Goal: Task Accomplishment & Management: Complete application form

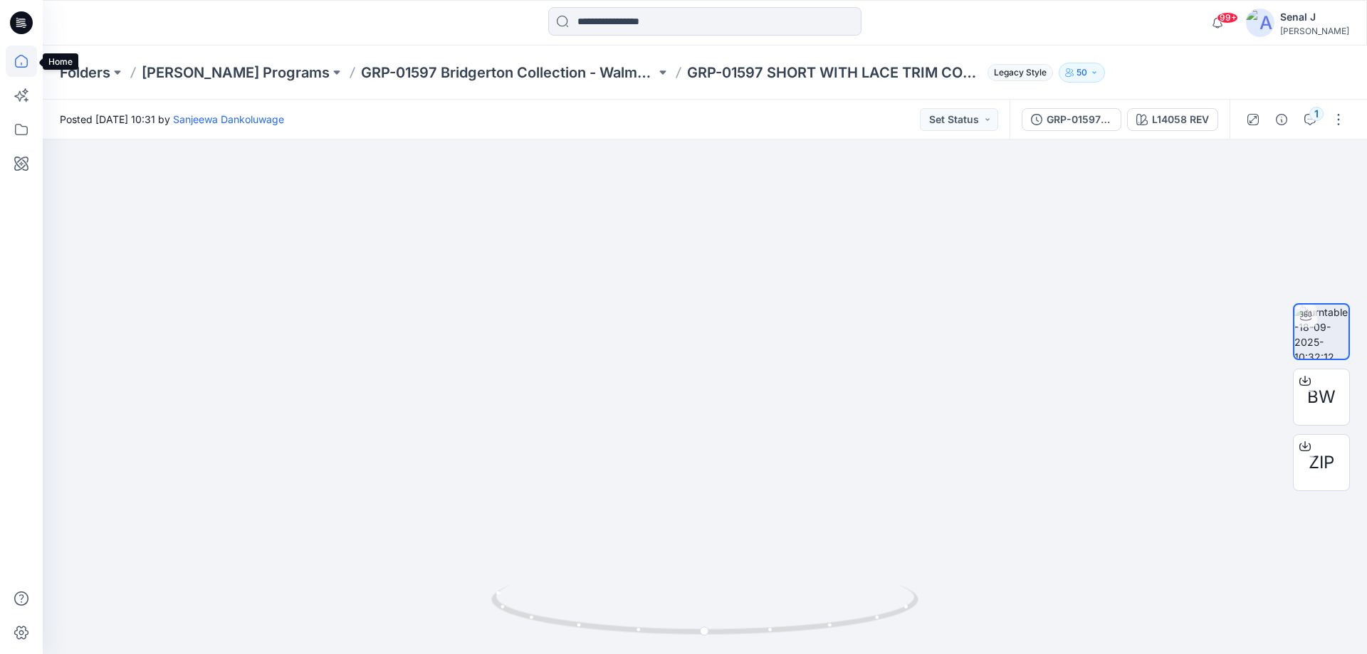
click at [27, 57] on icon at bounding box center [21, 61] width 31 height 31
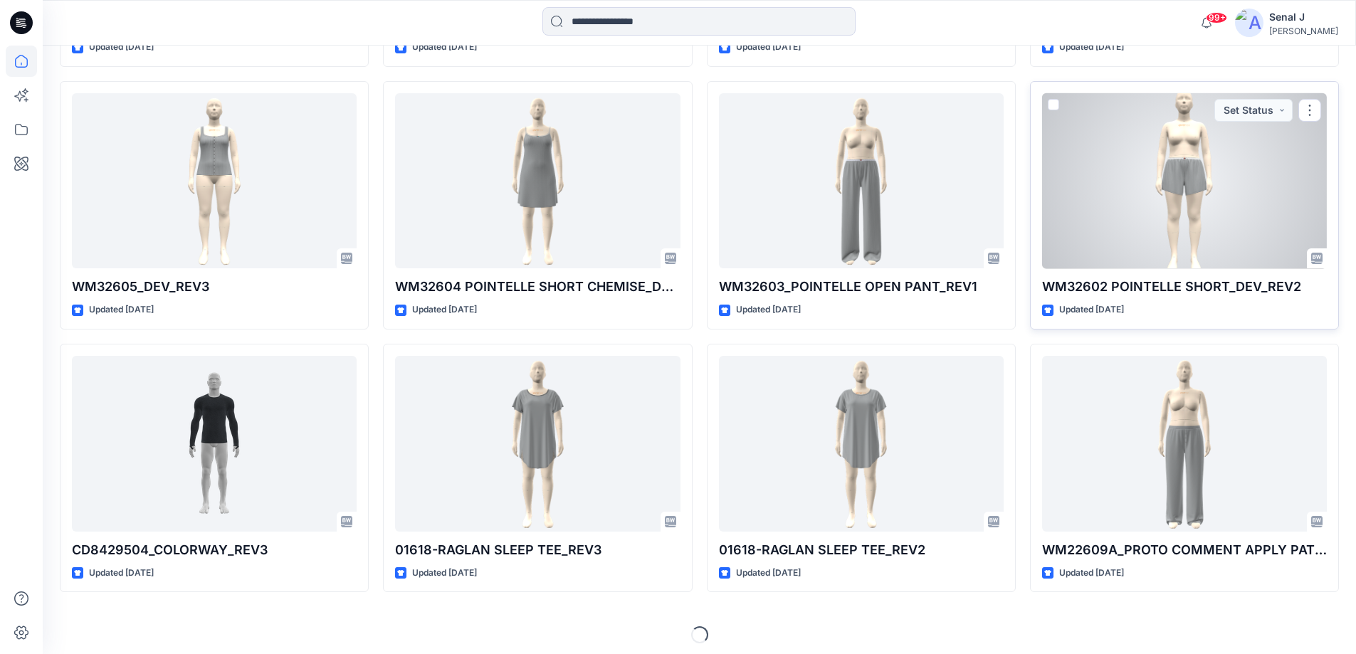
scroll to position [5411, 0]
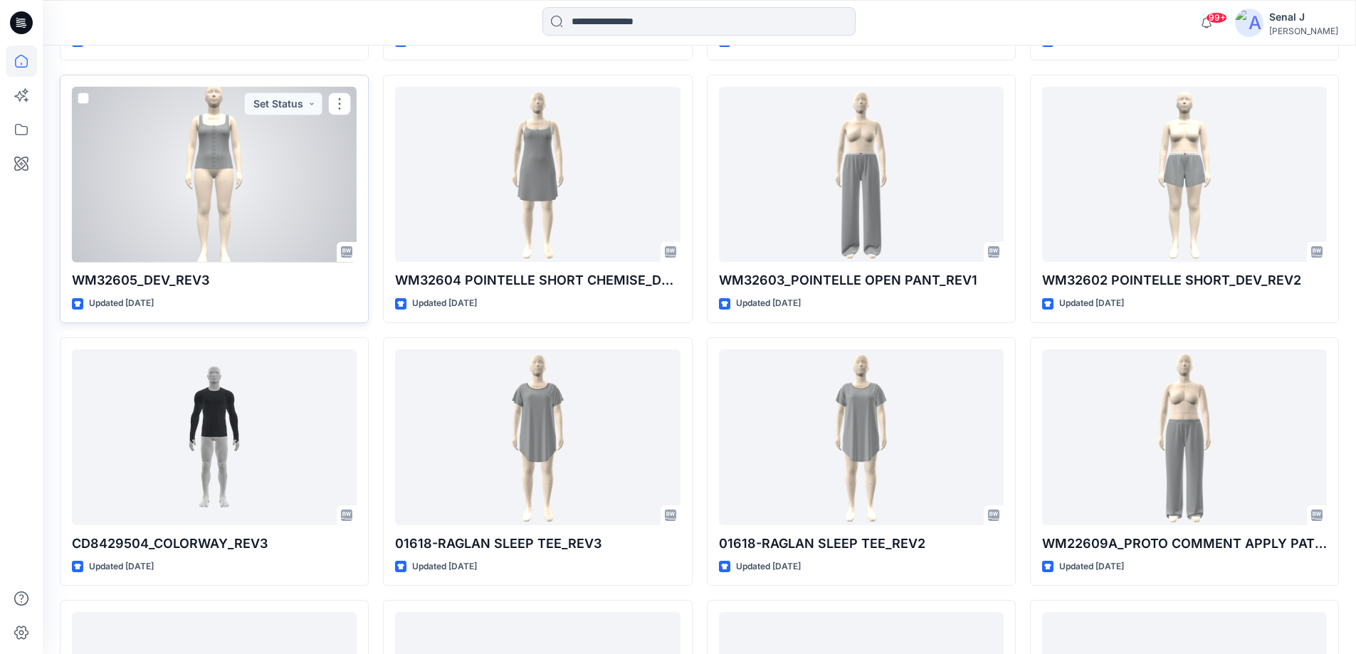
click at [303, 183] on div at bounding box center [214, 175] width 285 height 176
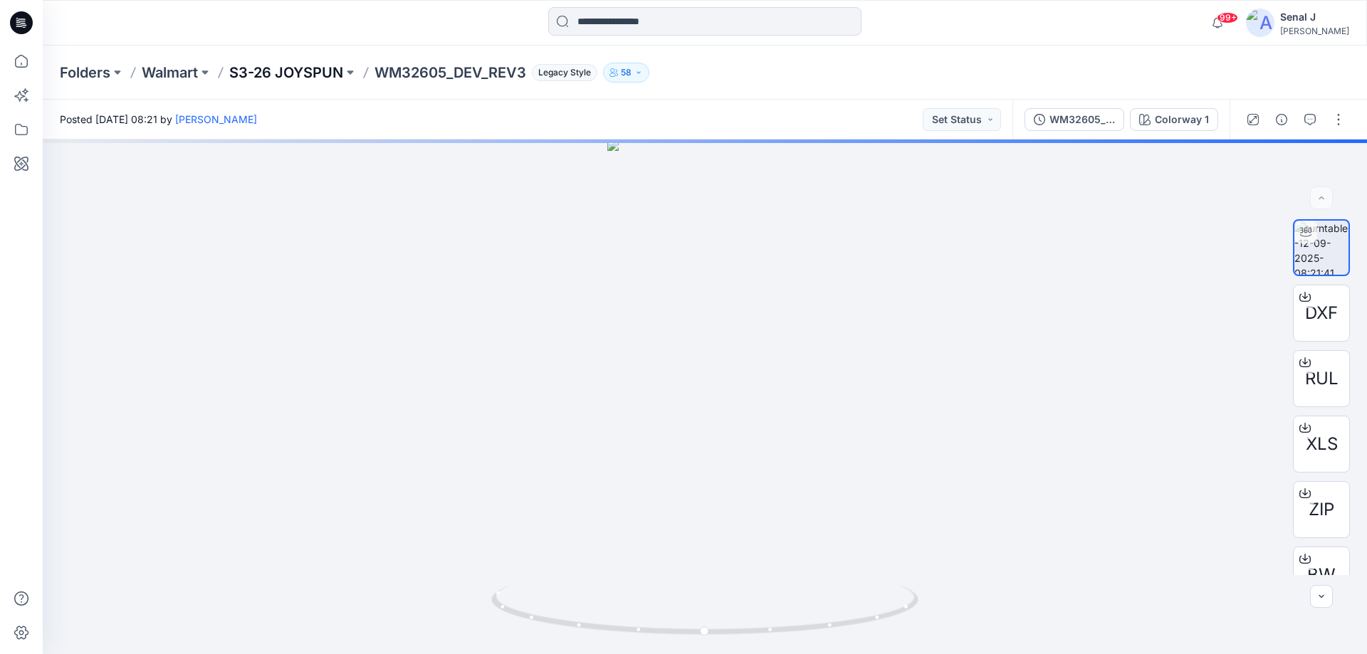
click at [276, 66] on p "S3-26 JOYSPUN" at bounding box center [286, 73] width 114 height 20
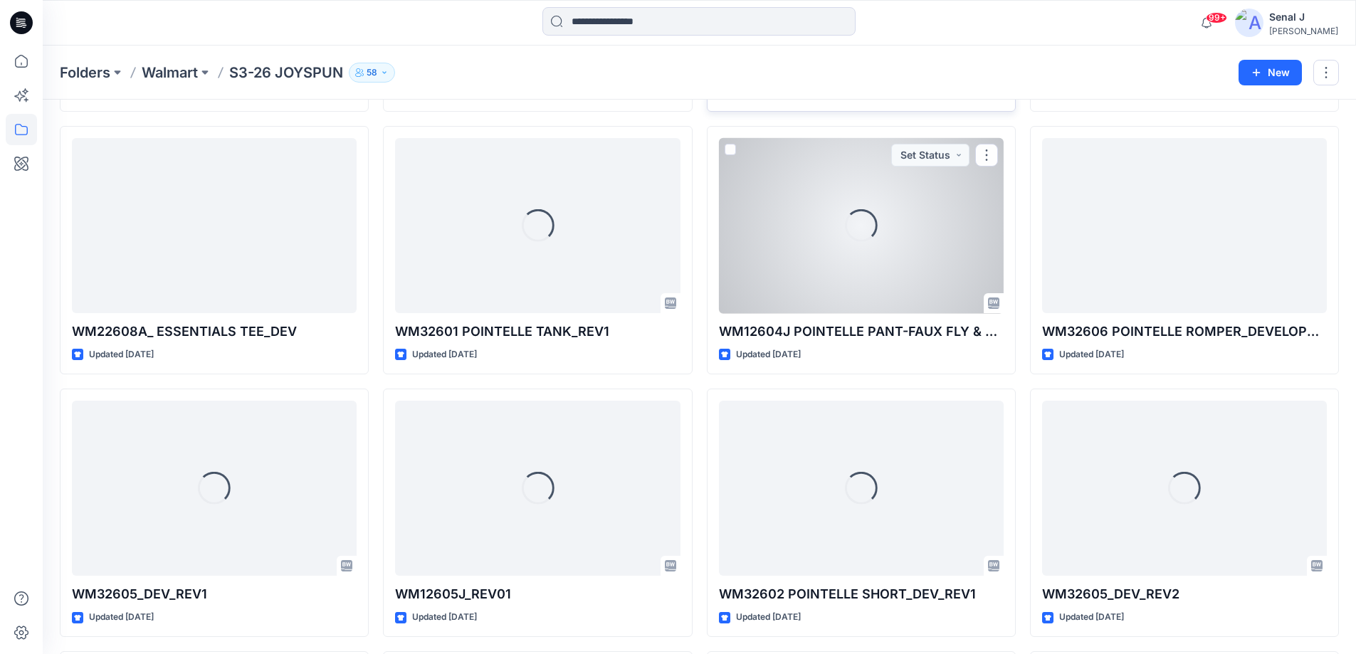
scroll to position [823, 0]
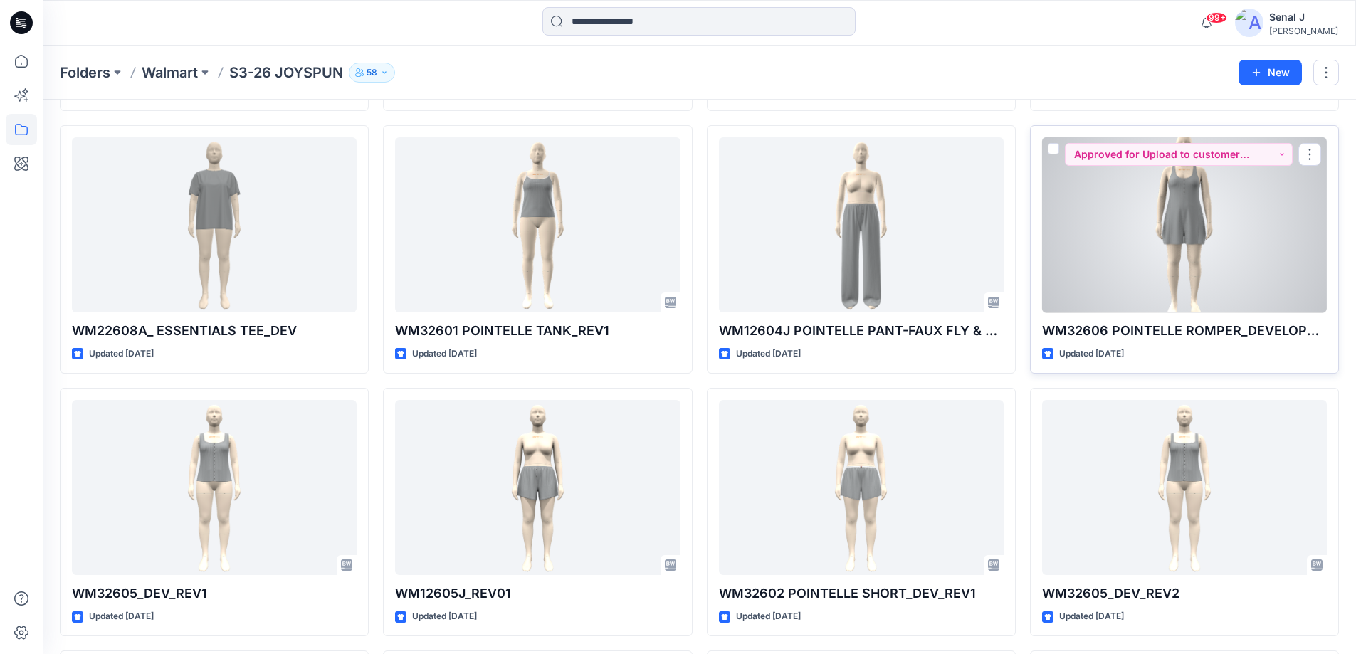
click at [1157, 251] on div at bounding box center [1184, 225] width 285 height 176
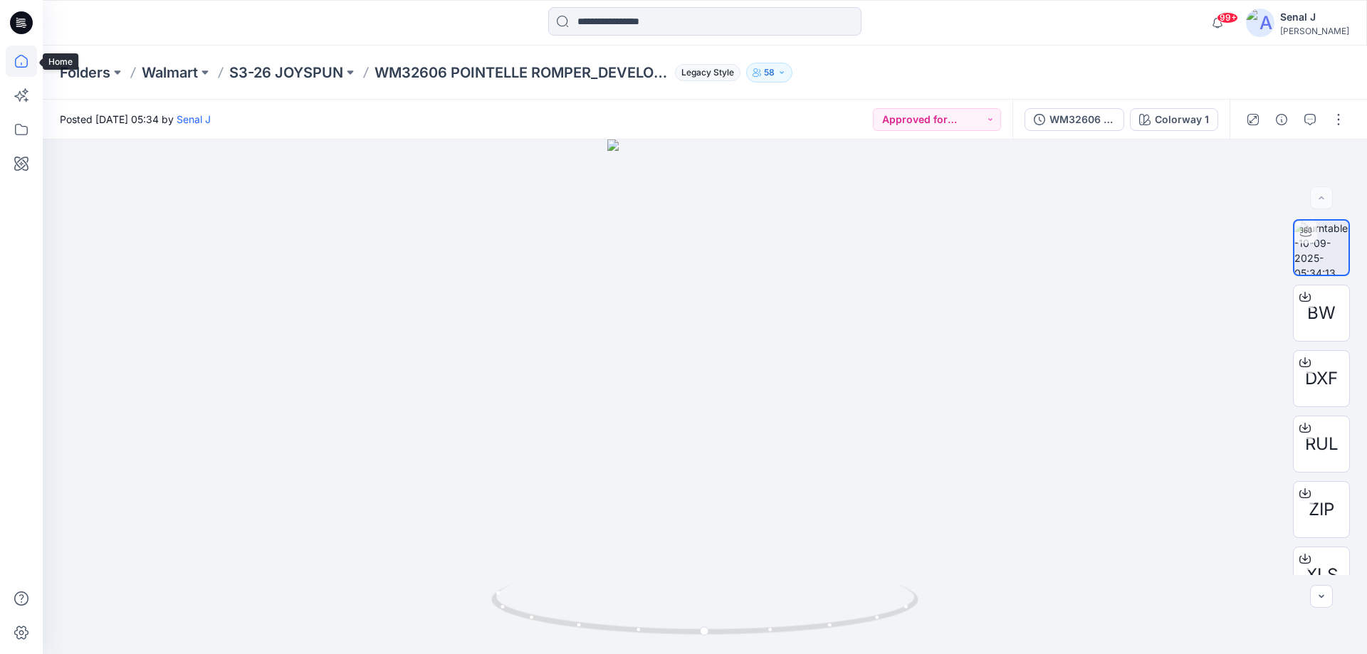
click at [23, 63] on icon at bounding box center [21, 61] width 31 height 31
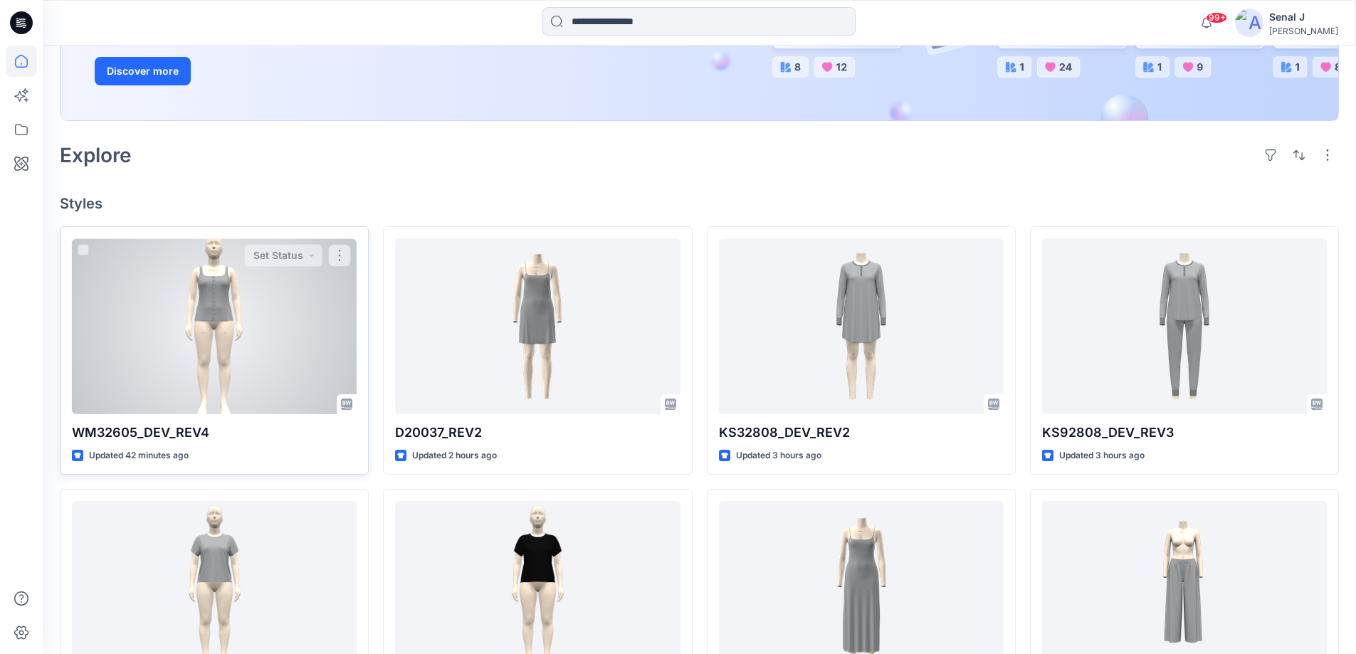
scroll to position [379, 0]
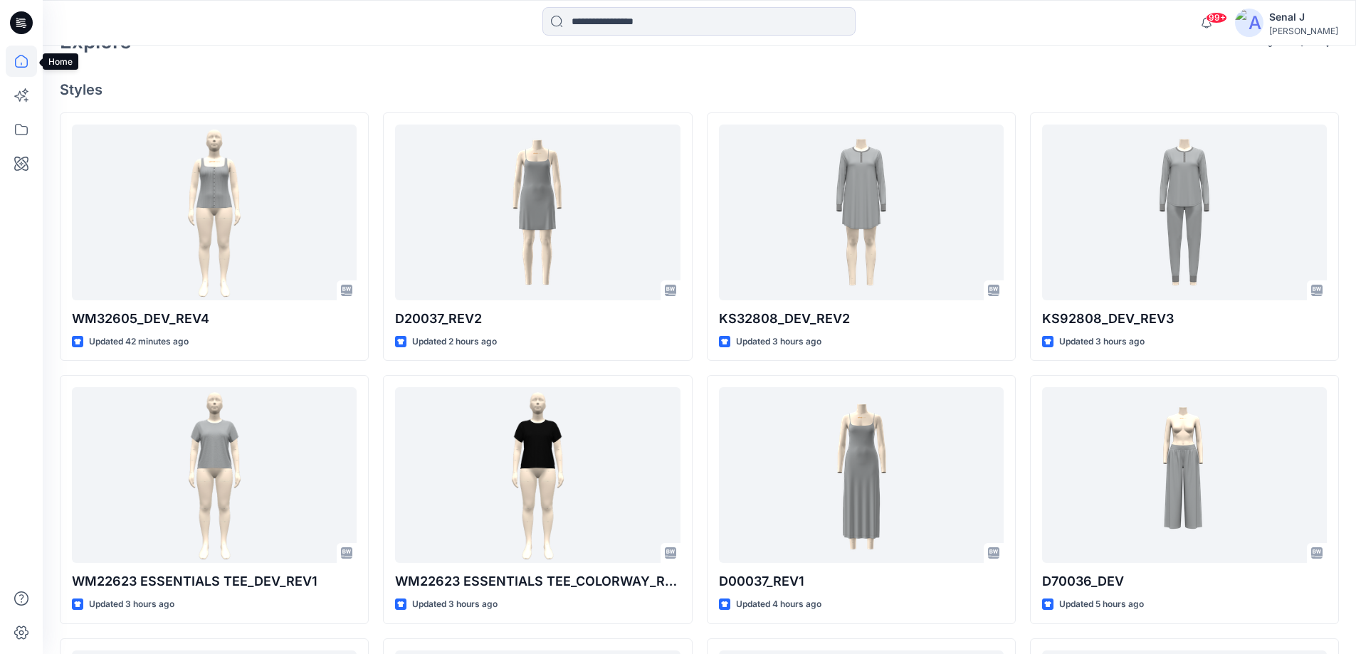
click at [19, 58] on icon at bounding box center [21, 61] width 31 height 31
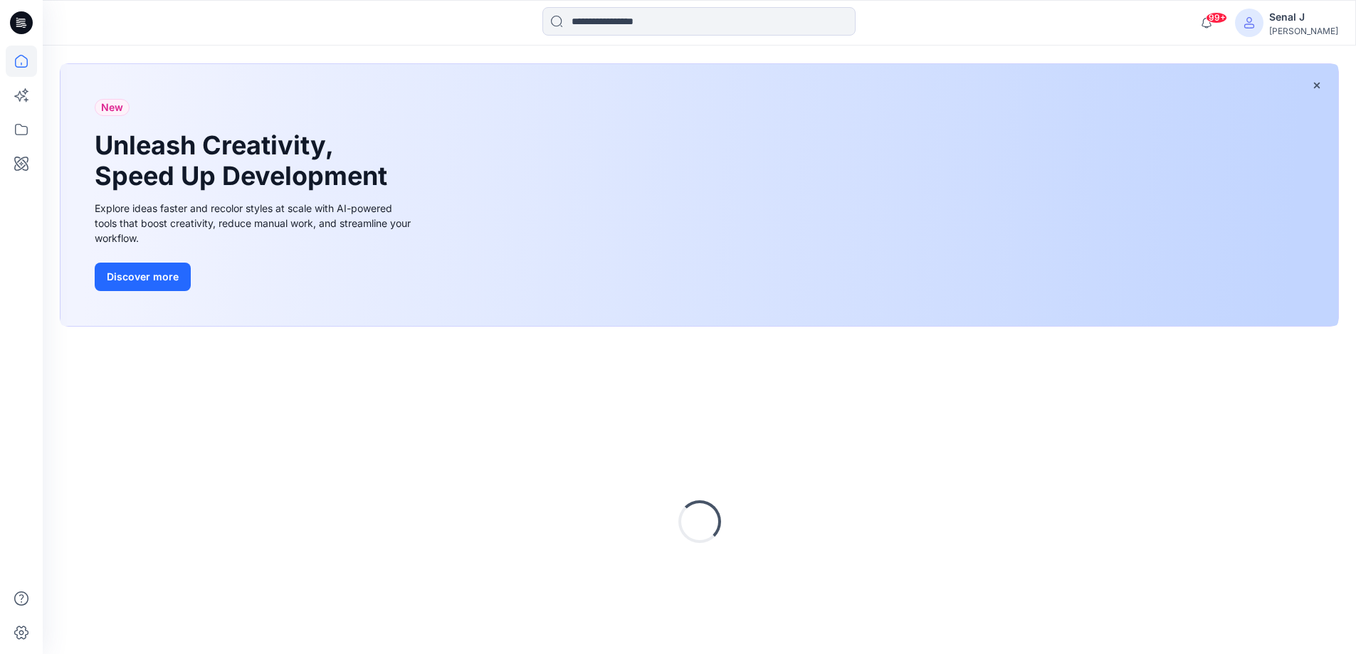
scroll to position [122, 0]
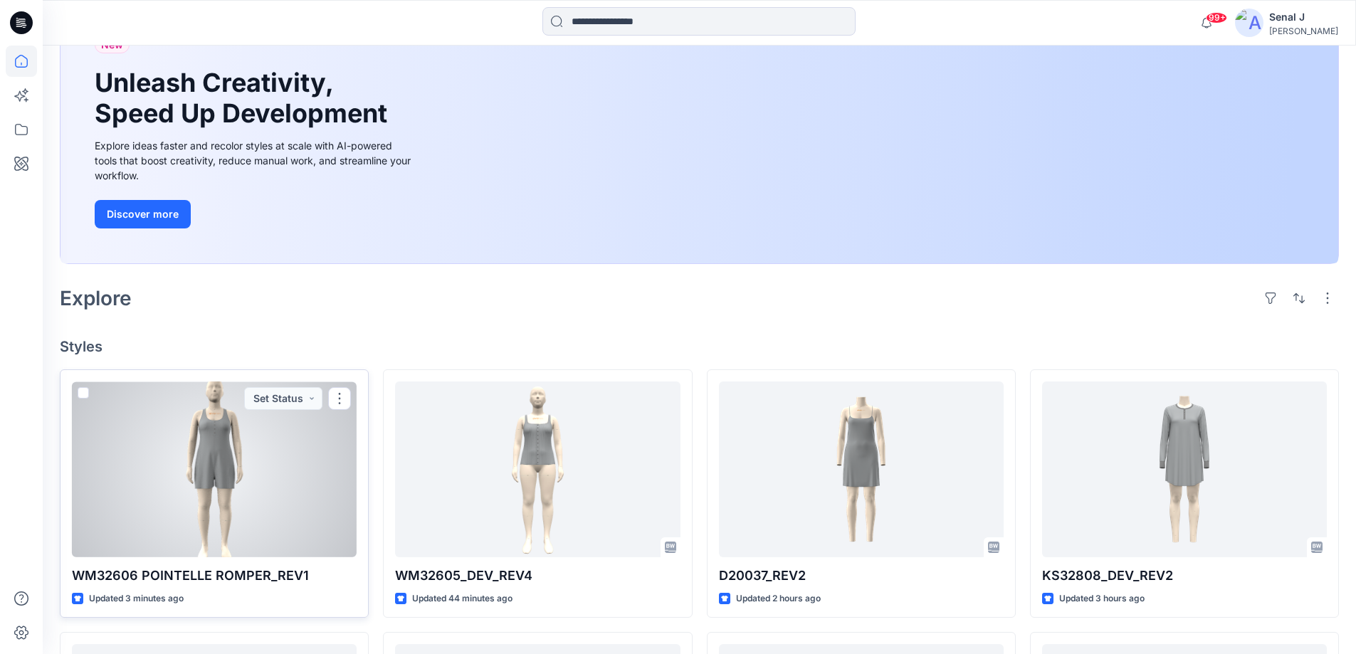
click at [218, 457] on div at bounding box center [214, 470] width 285 height 176
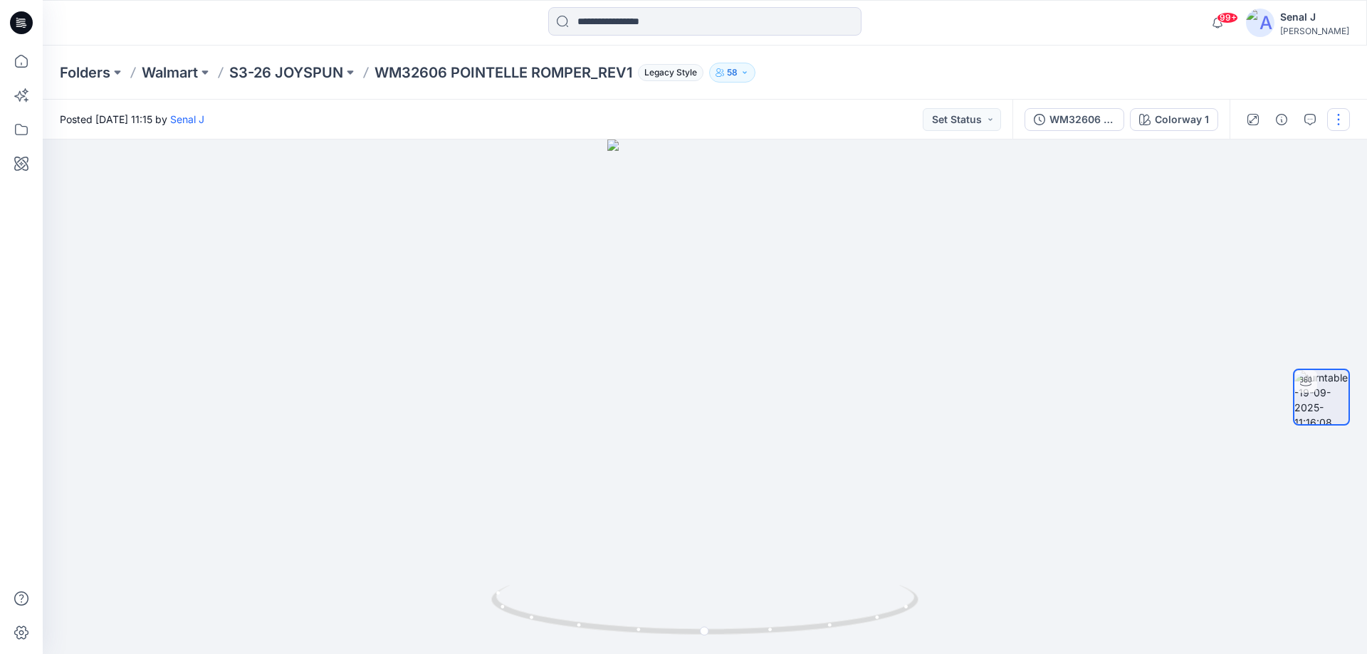
click at [1343, 120] on button "button" at bounding box center [1338, 119] width 23 height 23
click at [1267, 151] on button "Edit" at bounding box center [1278, 153] width 131 height 26
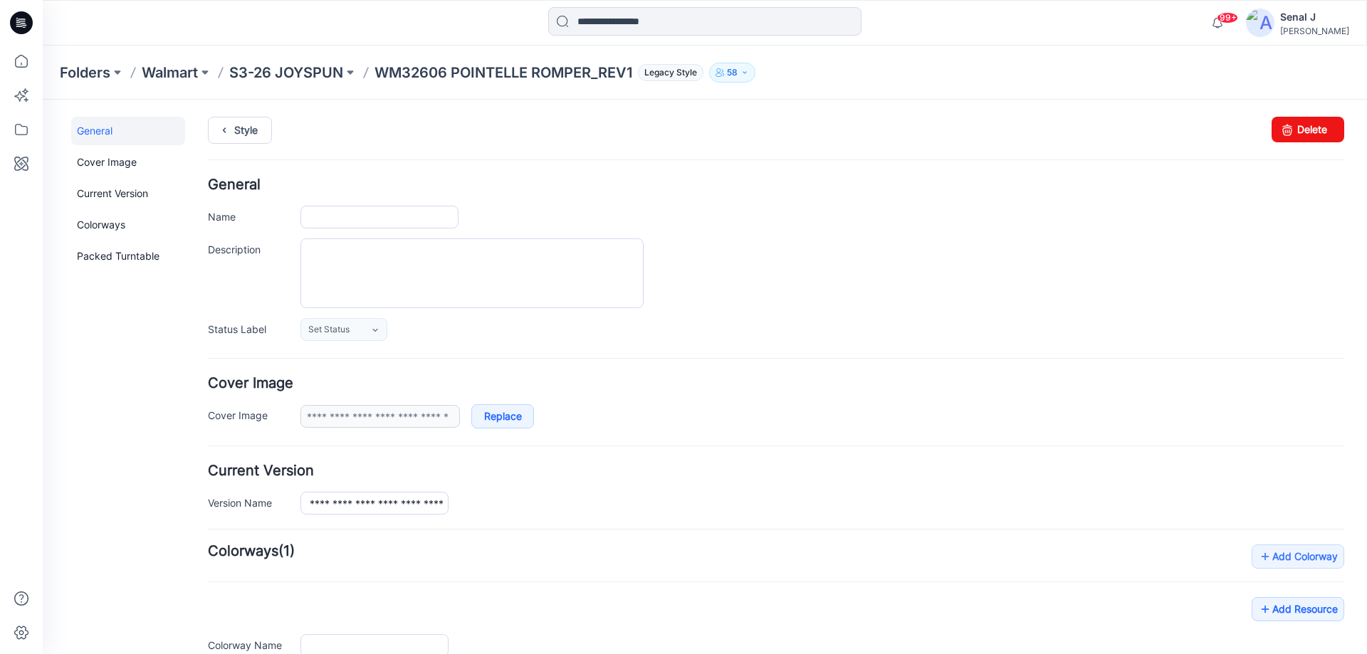
type input "**********"
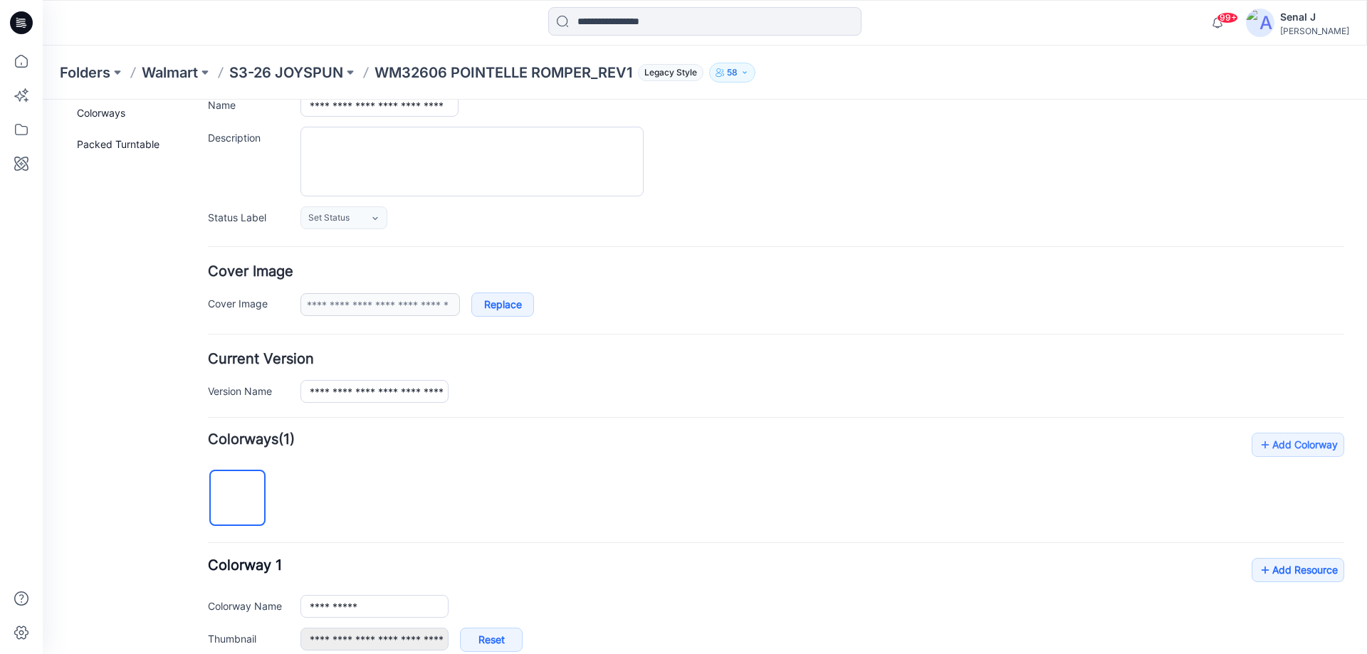
scroll to position [190, 0]
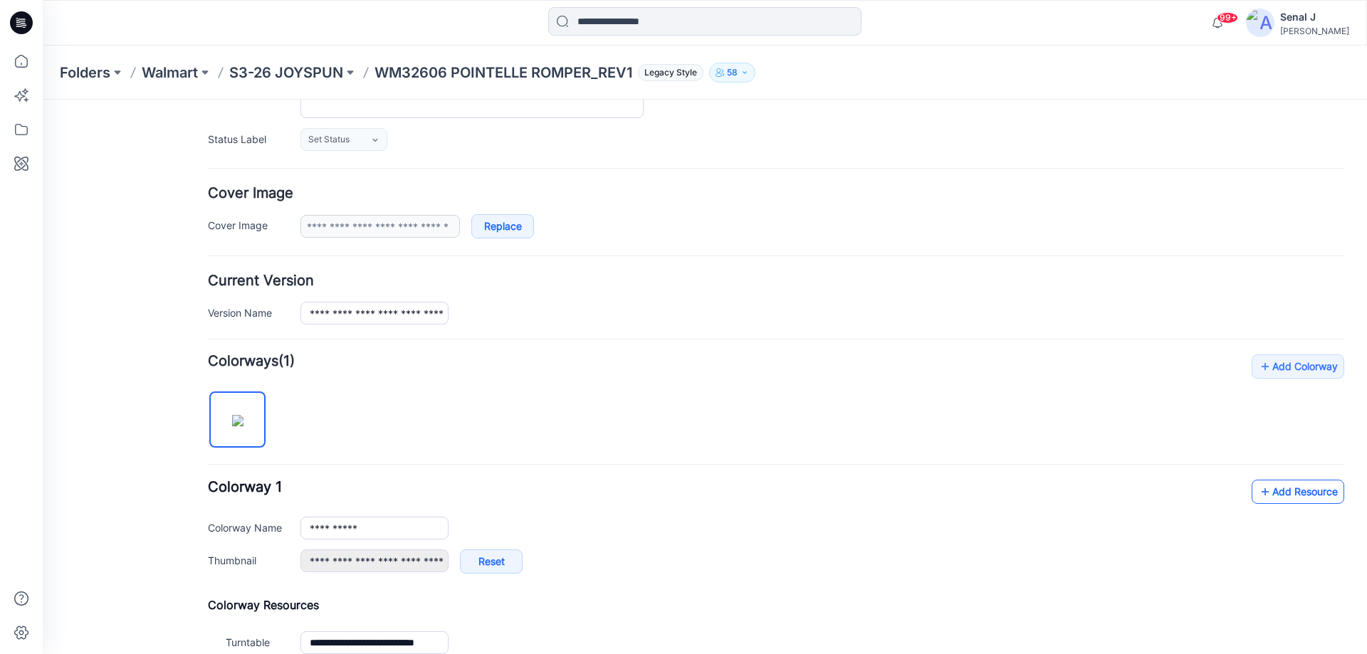
click at [1301, 495] on link "Add Resource" at bounding box center [1298, 492] width 93 height 24
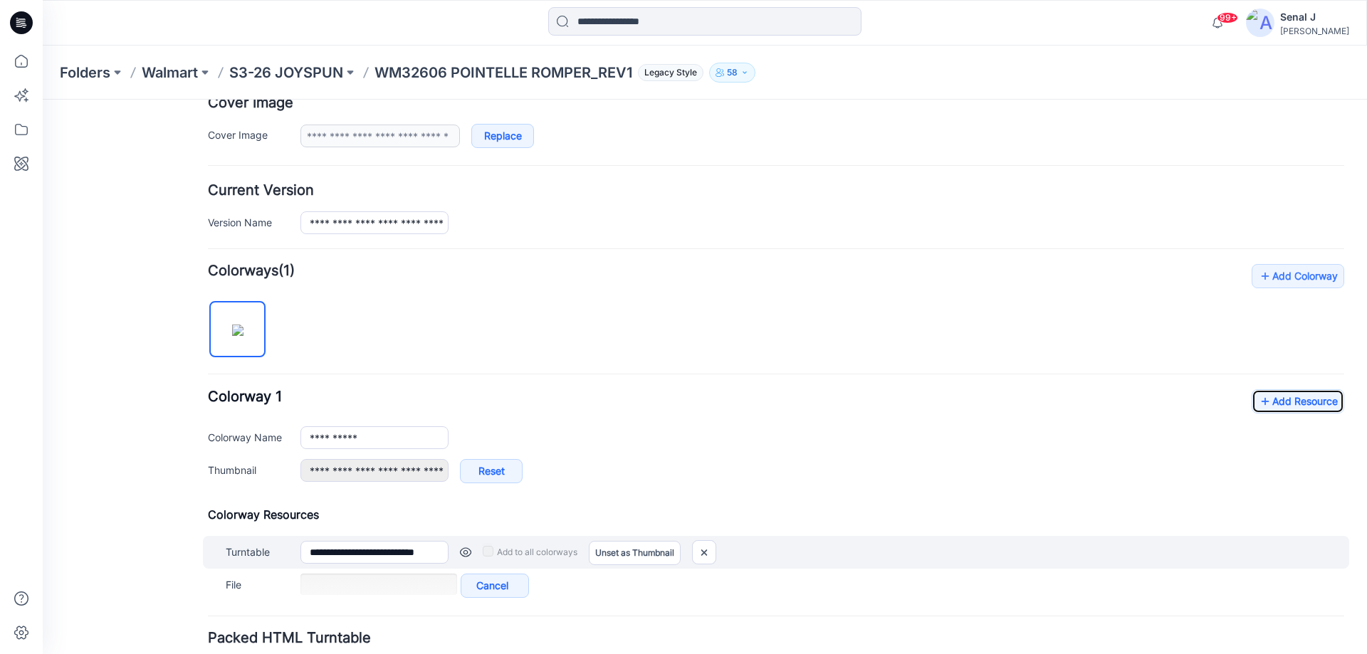
scroll to position [391, 0]
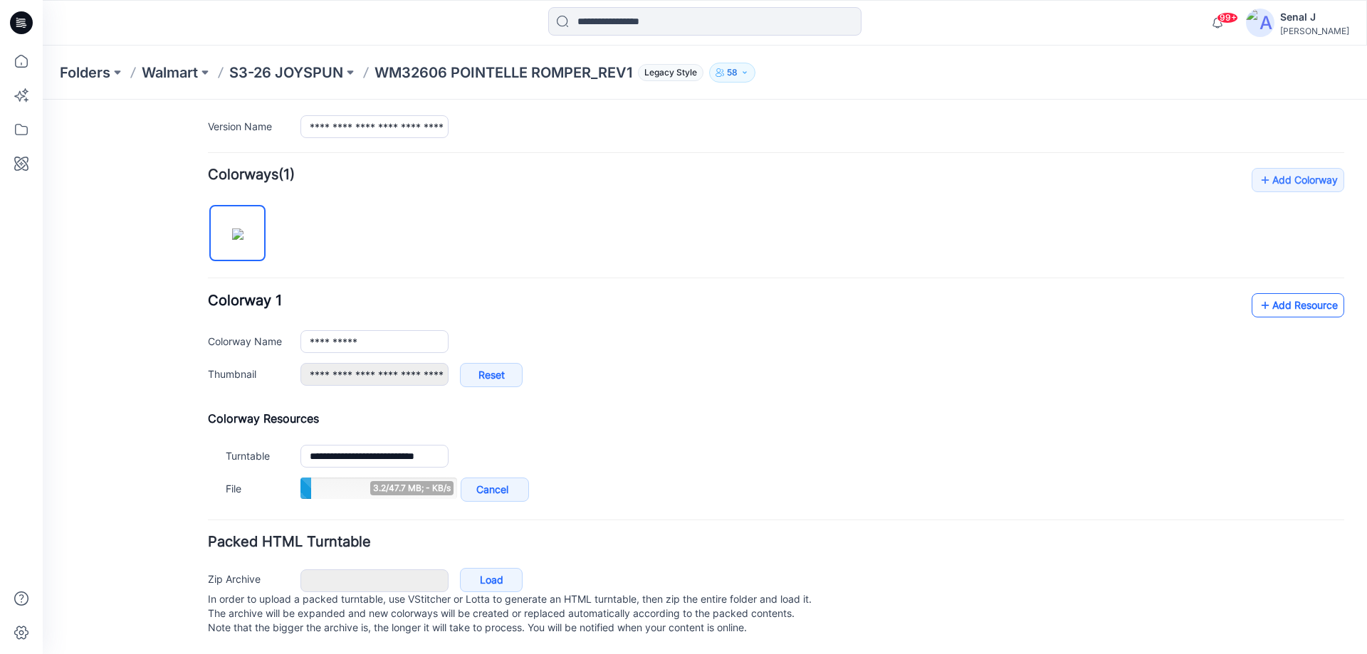
click at [1258, 294] on icon at bounding box center [1265, 305] width 14 height 23
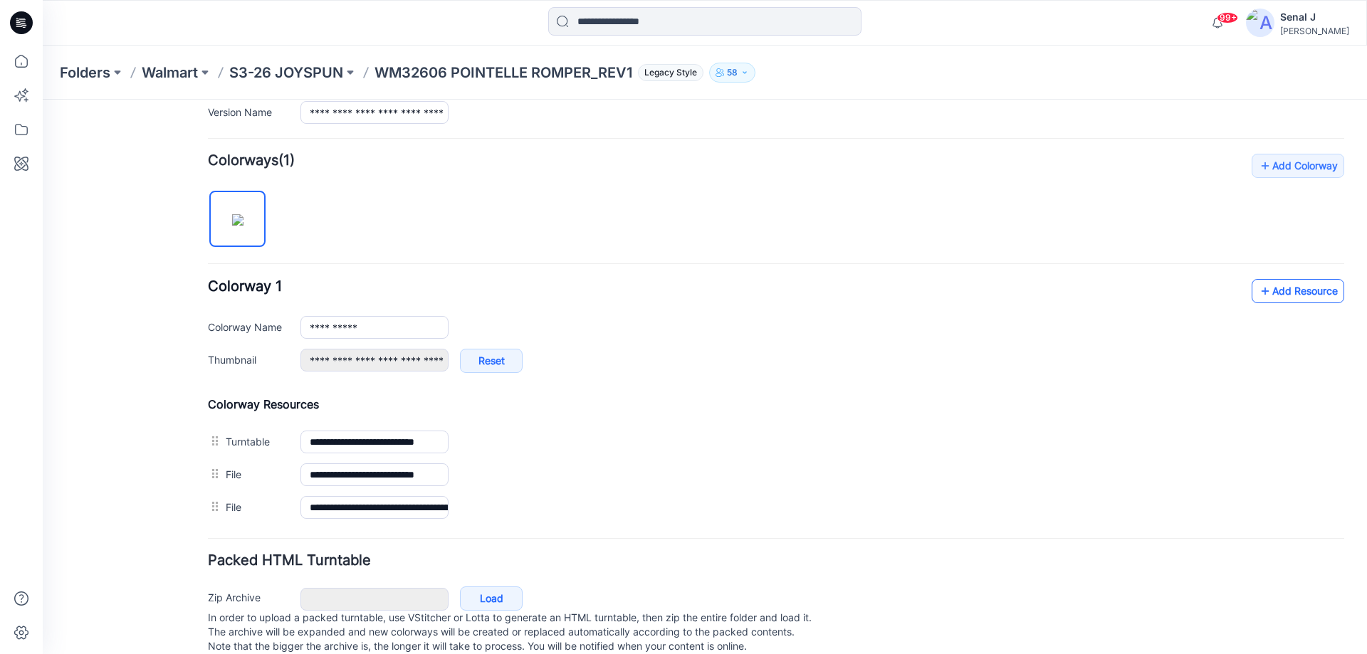
click at [1301, 294] on link "Add Resource" at bounding box center [1298, 291] width 93 height 24
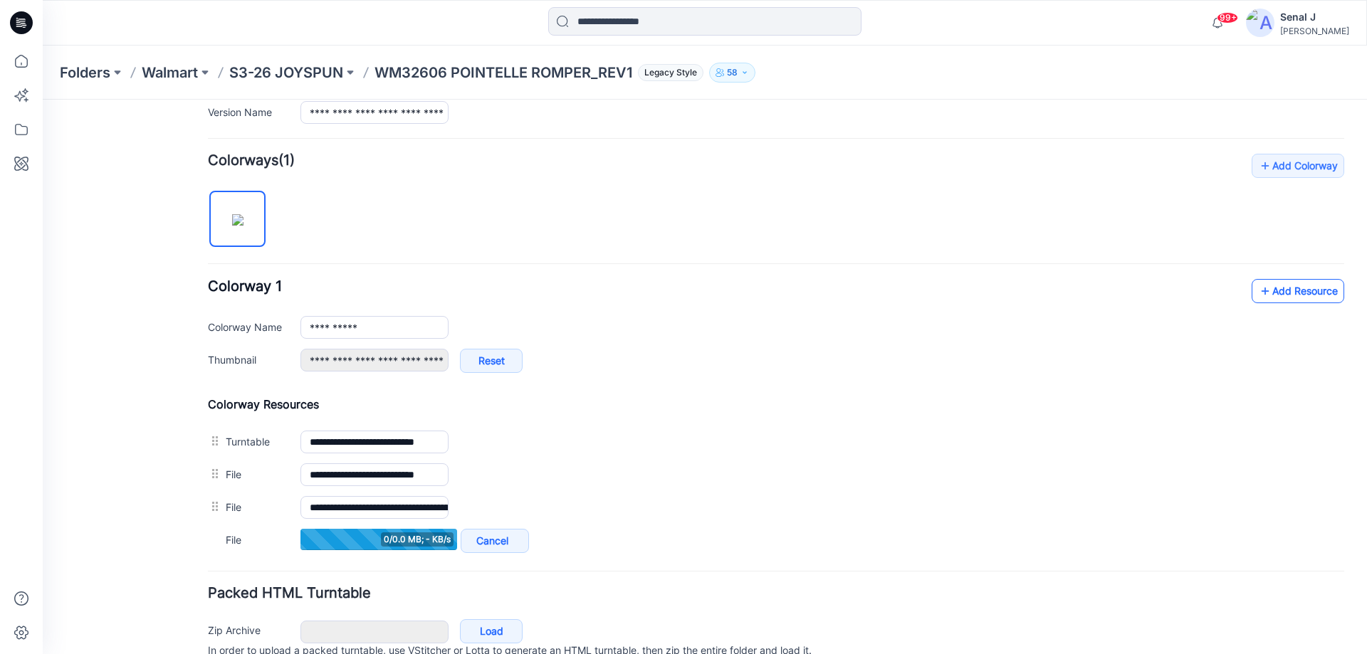
click at [1295, 292] on link "Add Resource" at bounding box center [1298, 291] width 93 height 24
click at [1273, 290] on link "Add Resource" at bounding box center [1298, 291] width 93 height 24
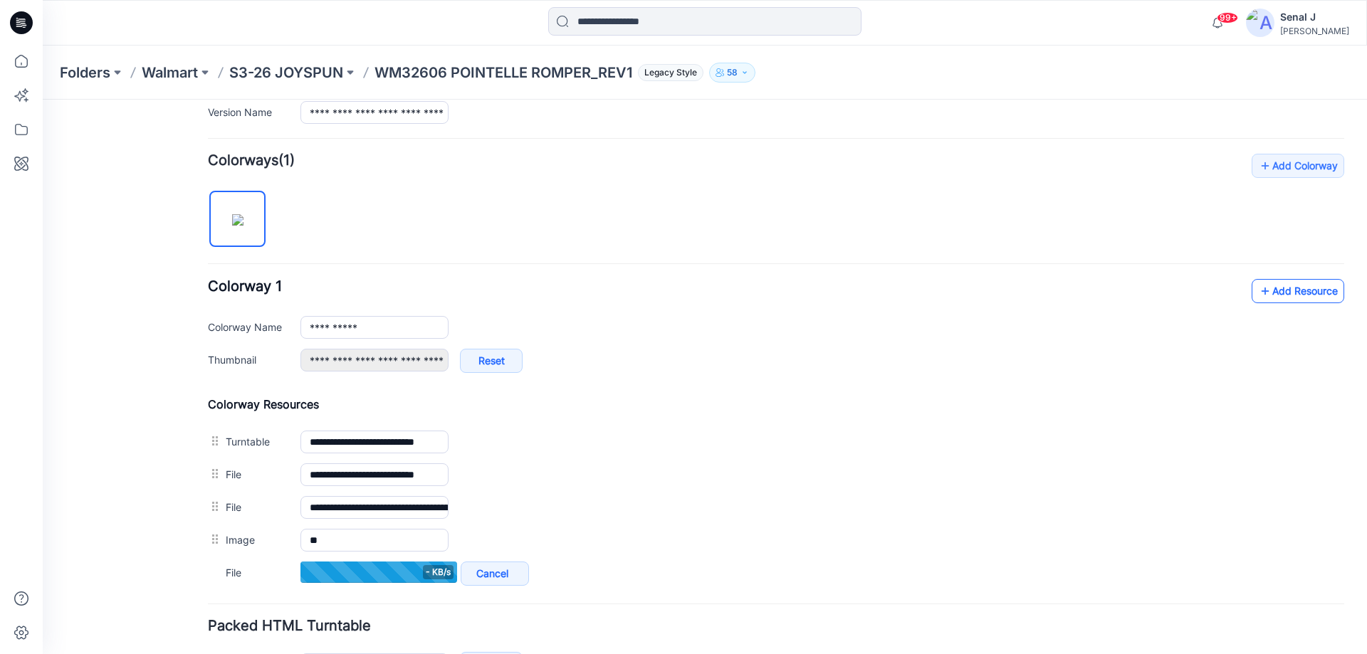
click at [1264, 290] on link "Add Resource" at bounding box center [1298, 291] width 93 height 24
click at [1271, 288] on link "Add Resource" at bounding box center [1298, 291] width 93 height 24
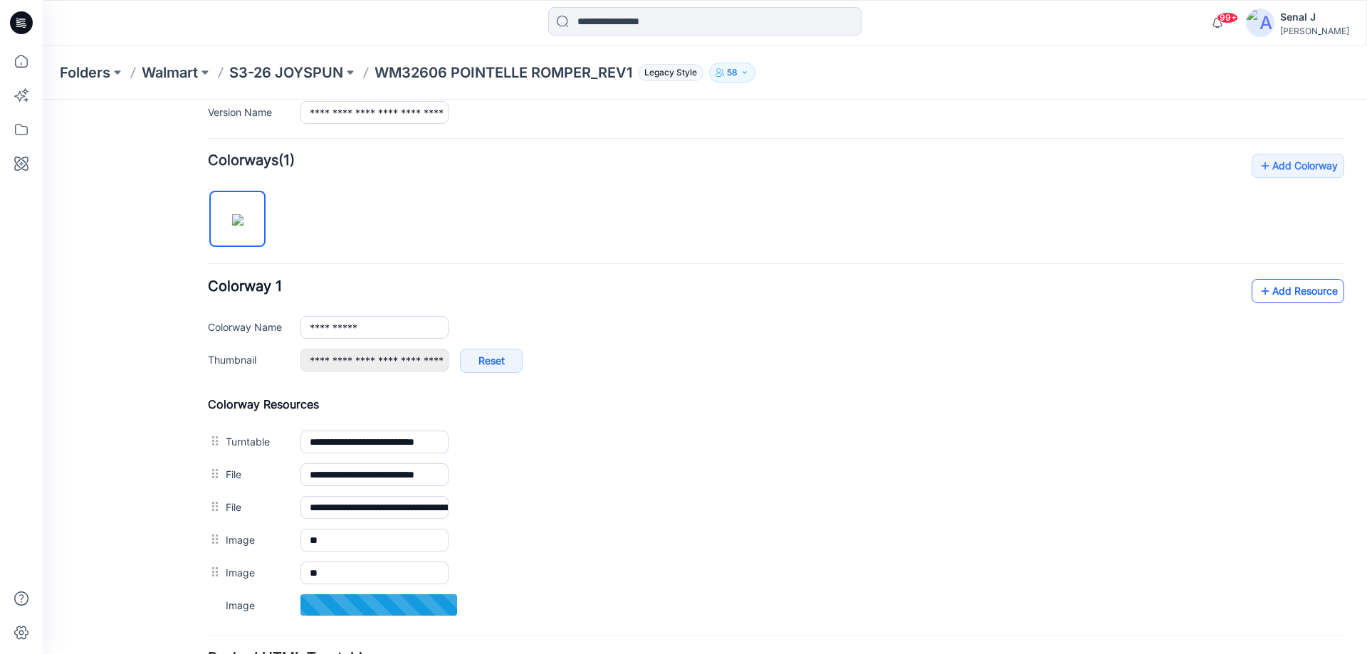
click at [1266, 290] on link "Add Resource" at bounding box center [1298, 291] width 93 height 24
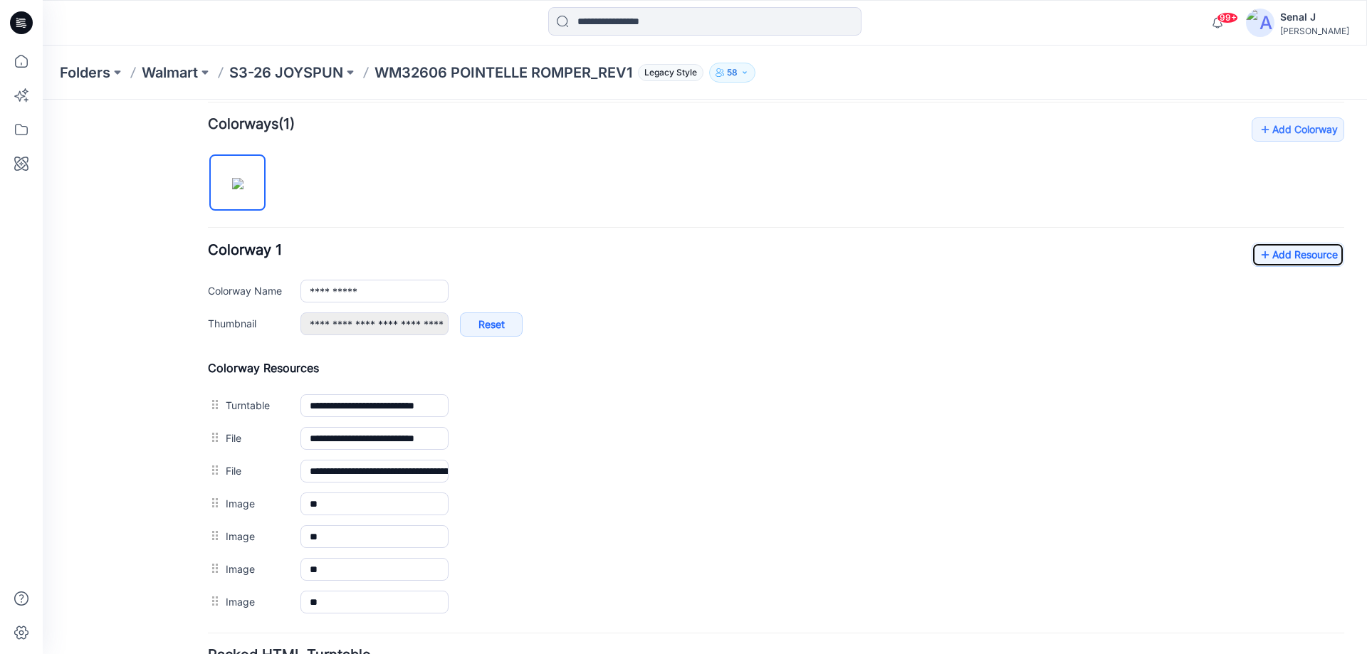
scroll to position [270, 0]
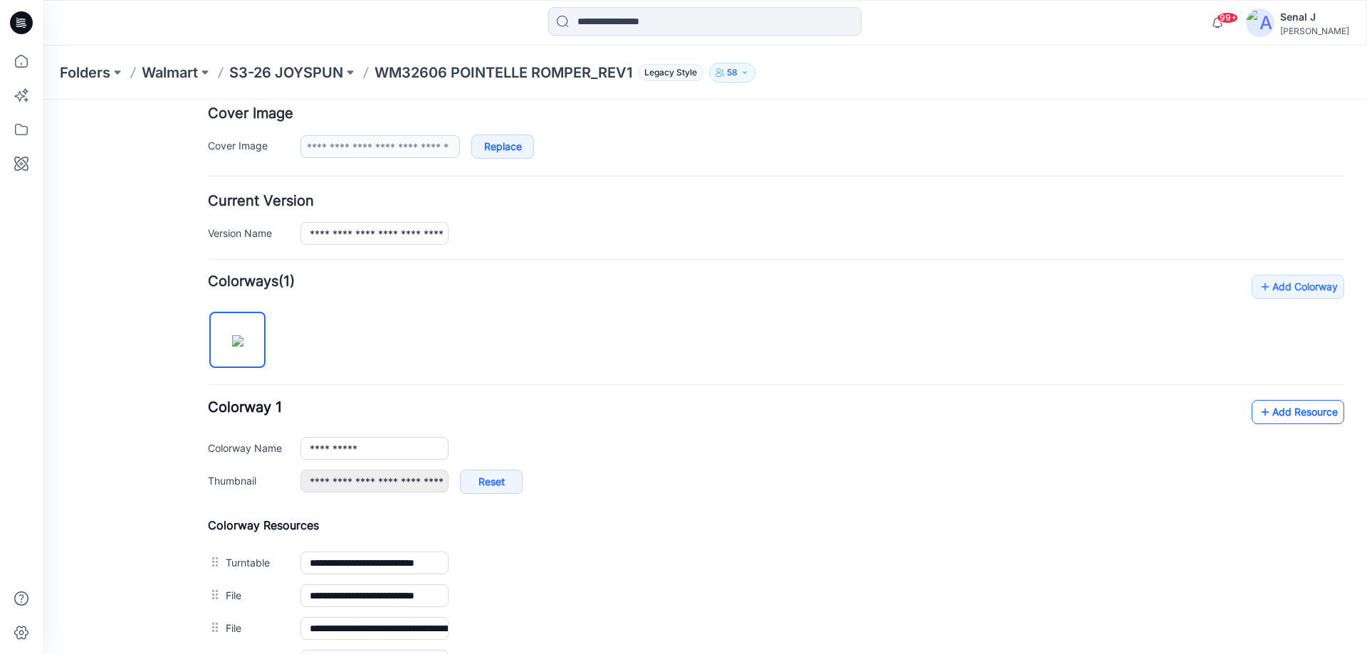
click at [1264, 416] on link "Add Resource" at bounding box center [1298, 412] width 93 height 24
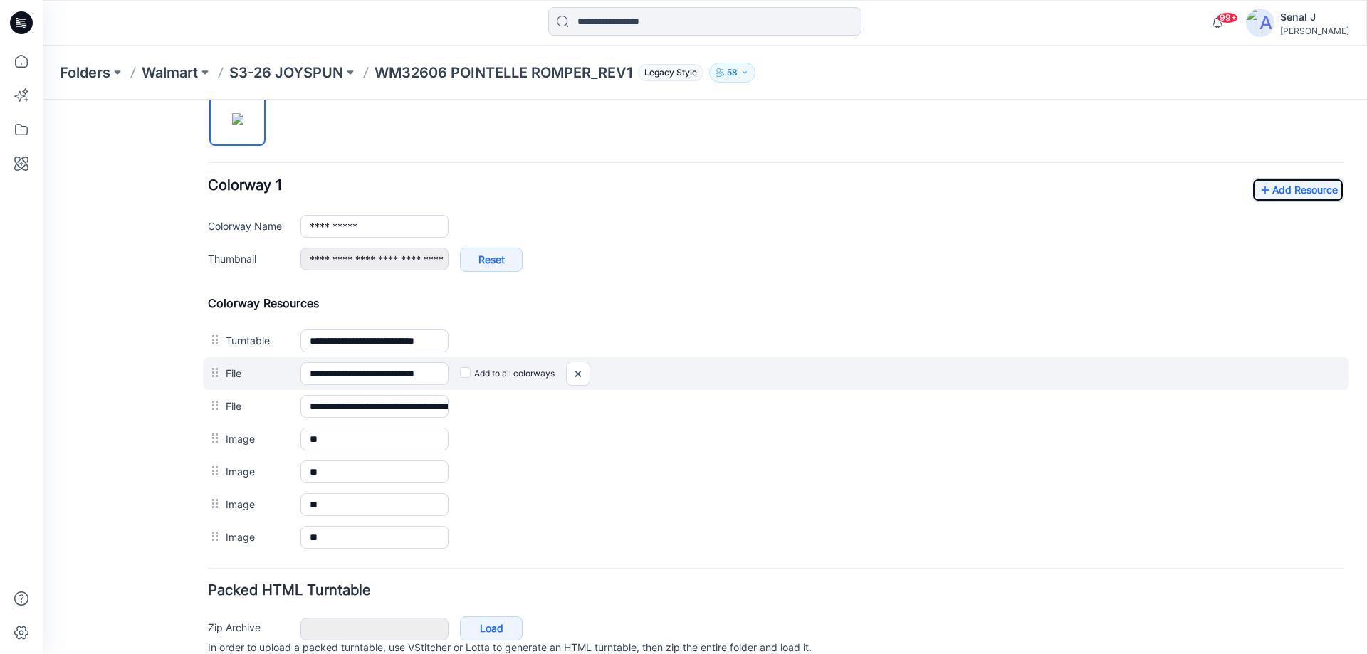
scroll to position [460, 0]
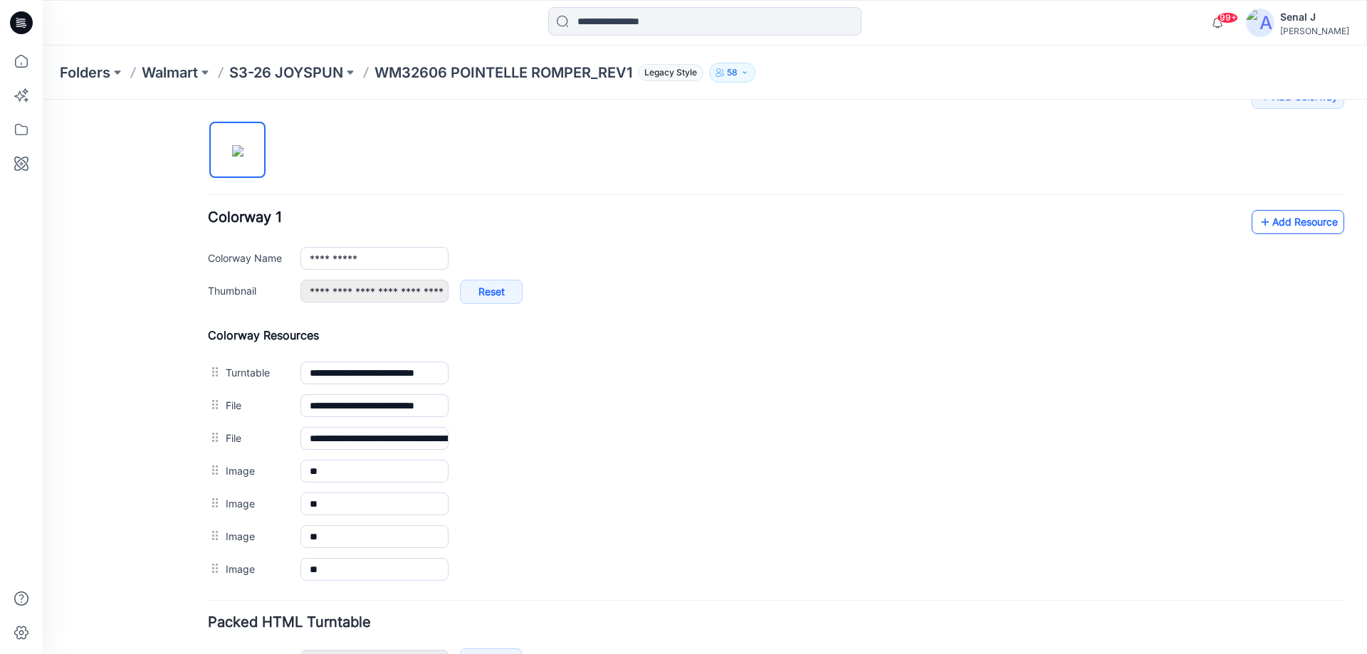
click at [1281, 224] on link "Add Resource" at bounding box center [1298, 222] width 93 height 24
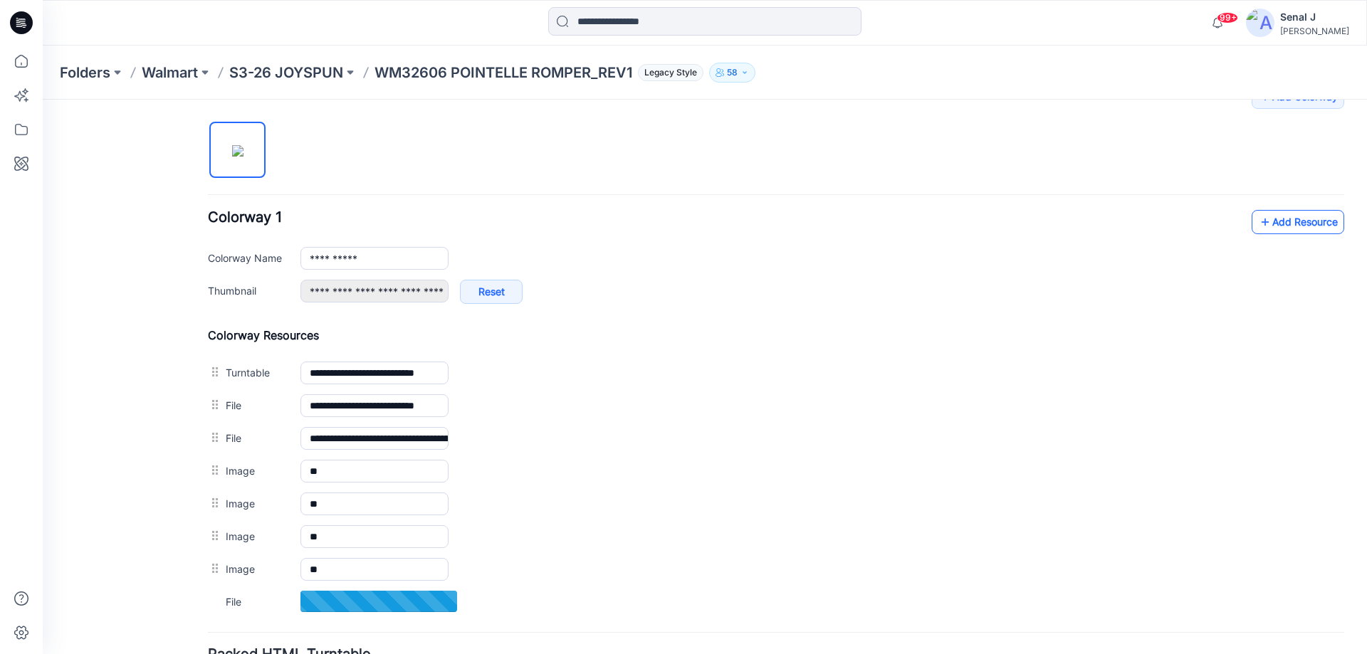
click at [1268, 224] on link "Add Resource" at bounding box center [1298, 222] width 93 height 24
click at [1258, 220] on icon at bounding box center [1265, 222] width 14 height 23
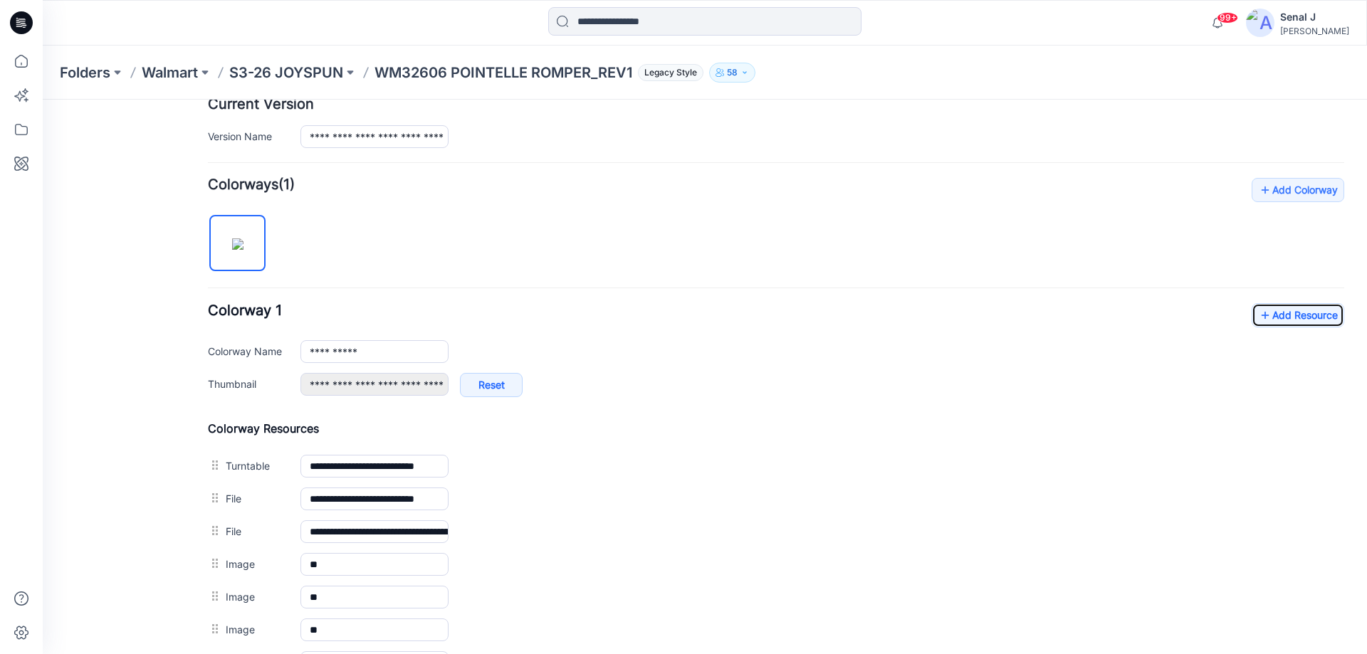
scroll to position [335, 0]
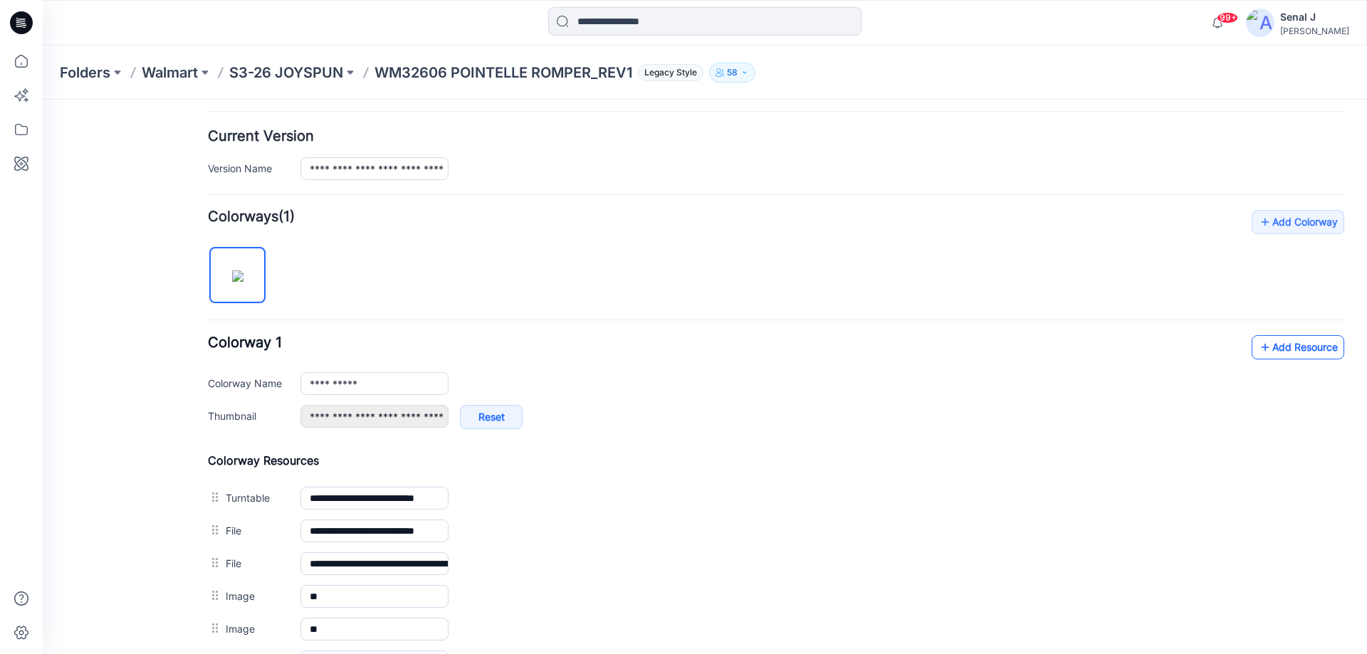
click at [1266, 352] on link "Add Resource" at bounding box center [1298, 347] width 93 height 24
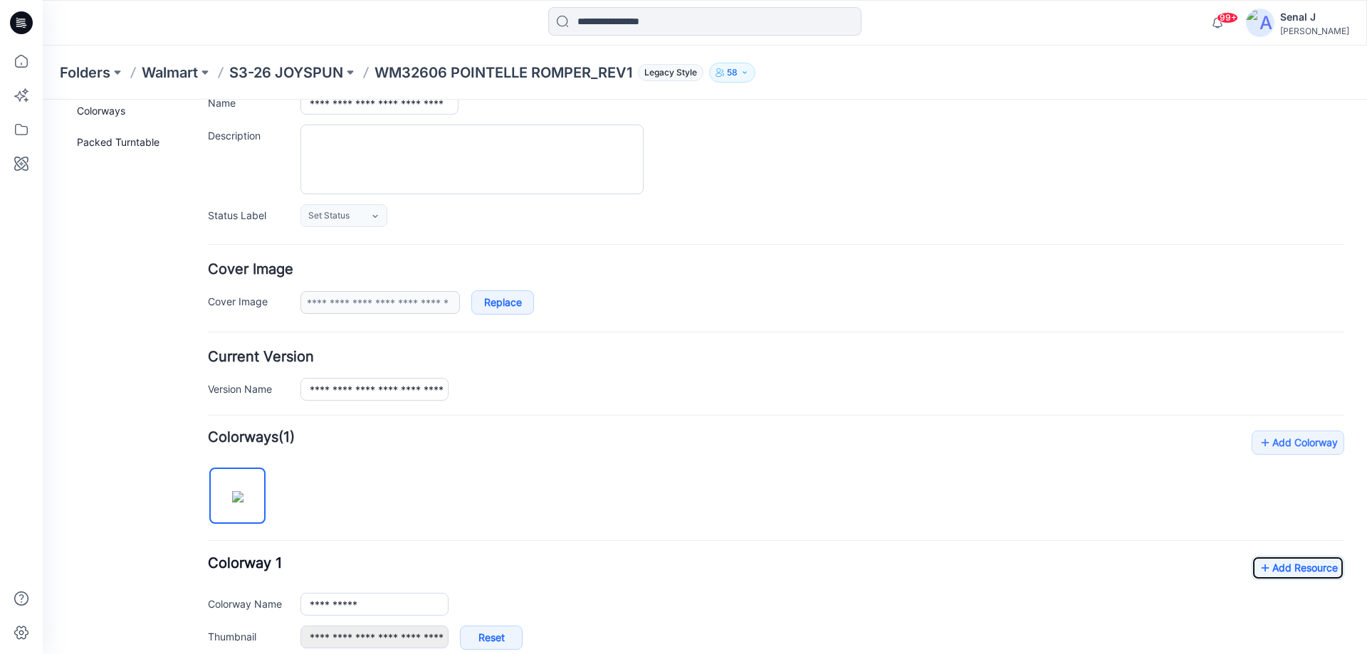
scroll to position [0, 0]
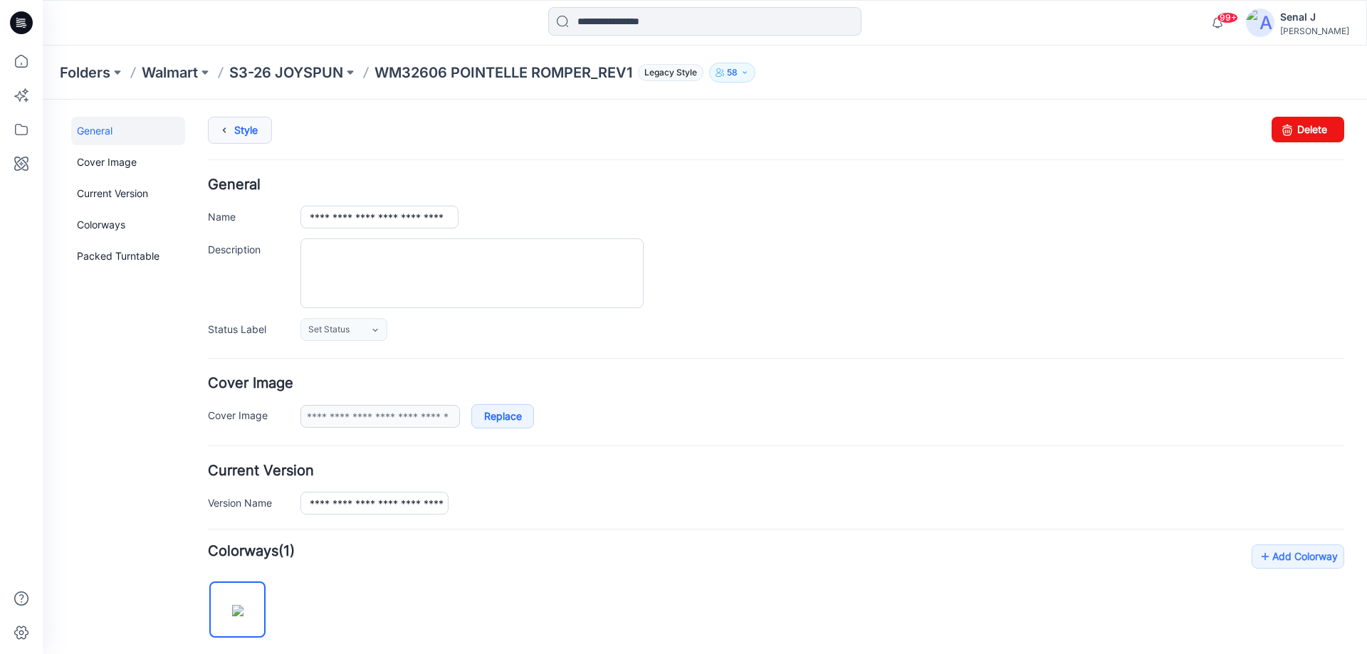
click at [235, 134] on link "Style" at bounding box center [240, 130] width 64 height 27
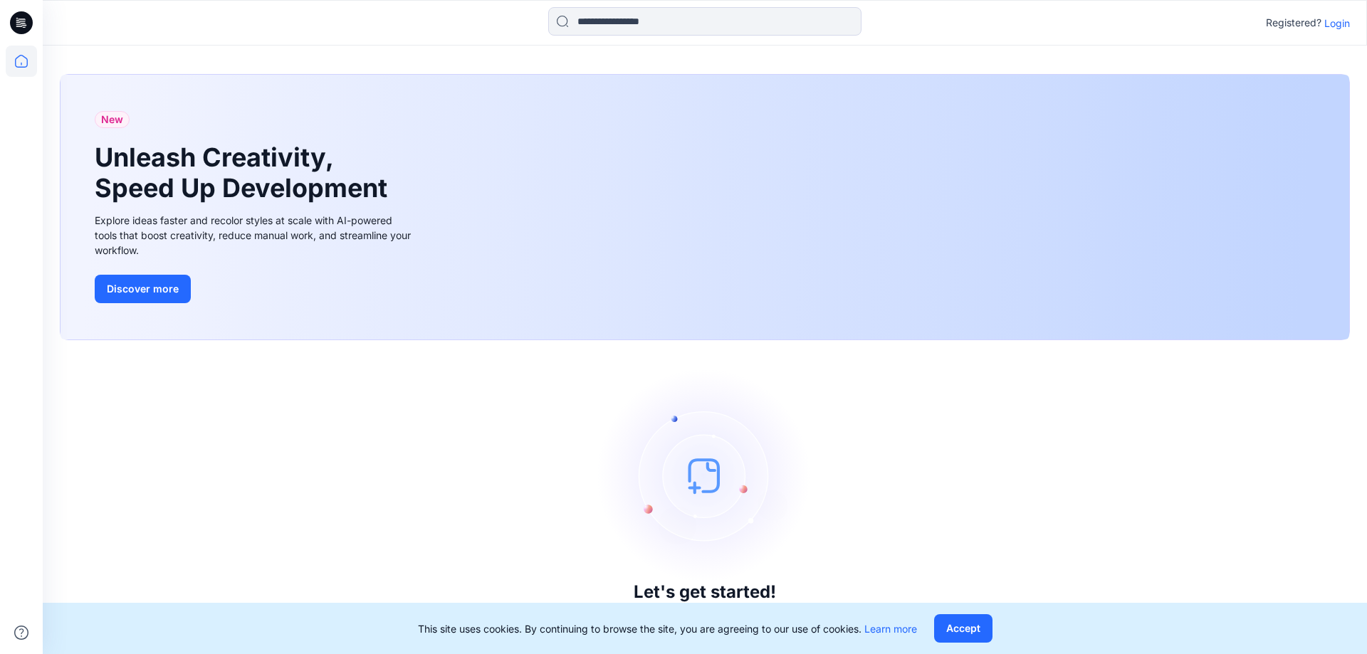
click at [1340, 26] on p "Login" at bounding box center [1337, 23] width 26 height 15
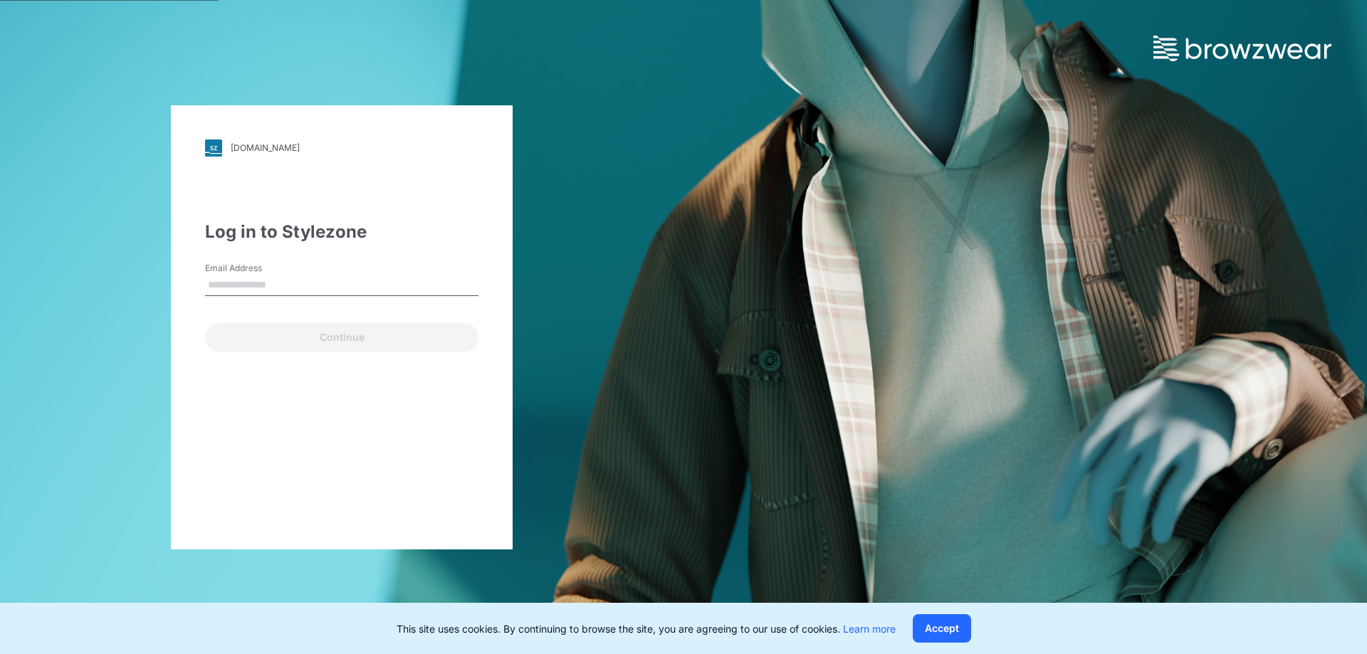
type input "**********"
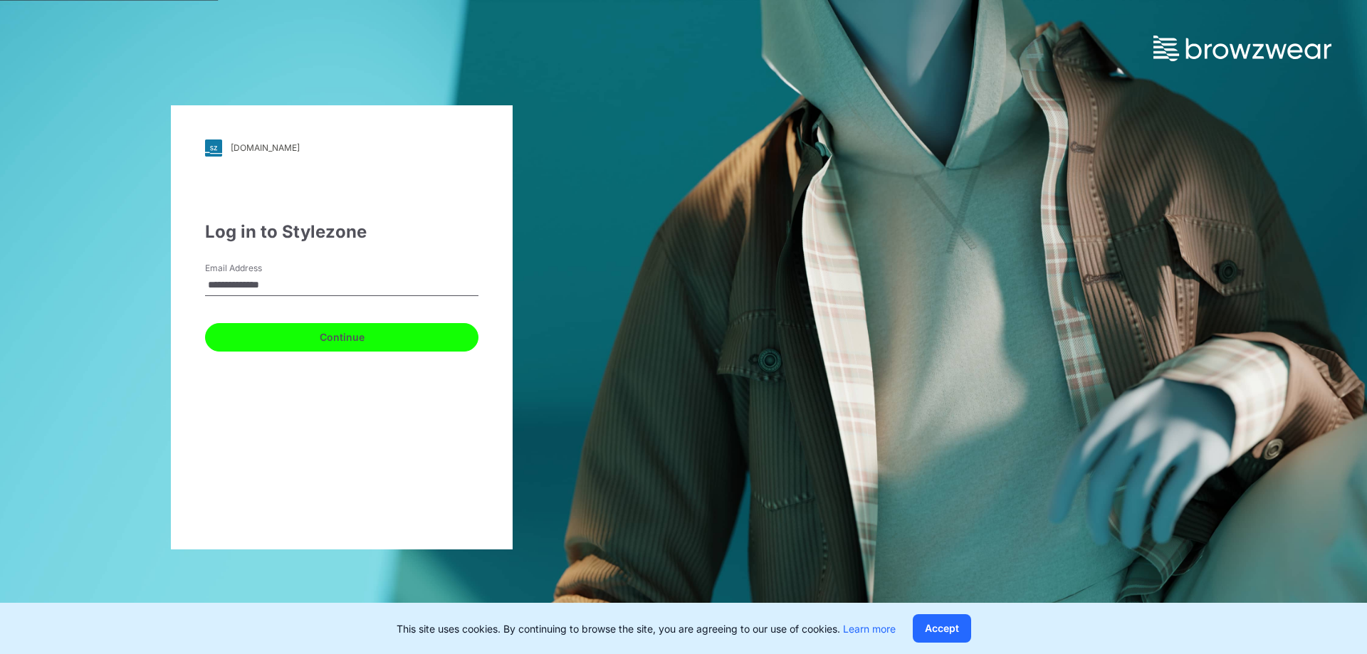
click at [278, 333] on button "Continue" at bounding box center [341, 337] width 273 height 28
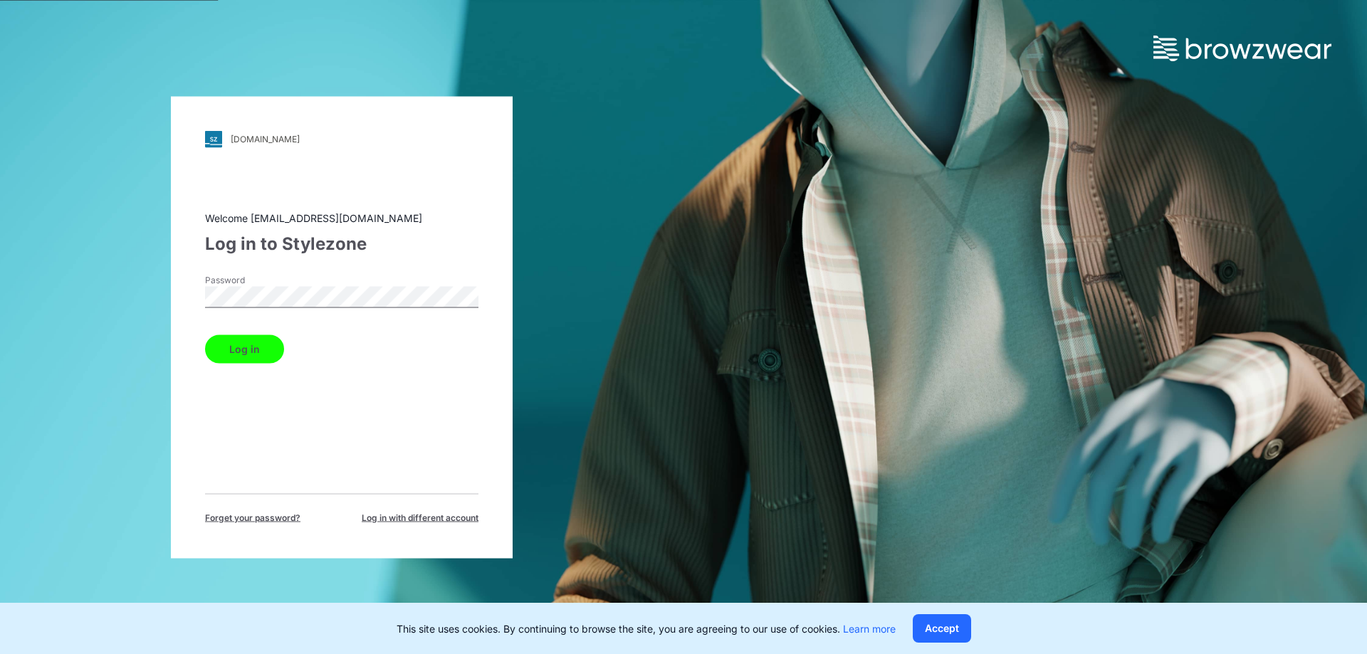
click at [236, 347] on button "Log in" at bounding box center [244, 349] width 79 height 28
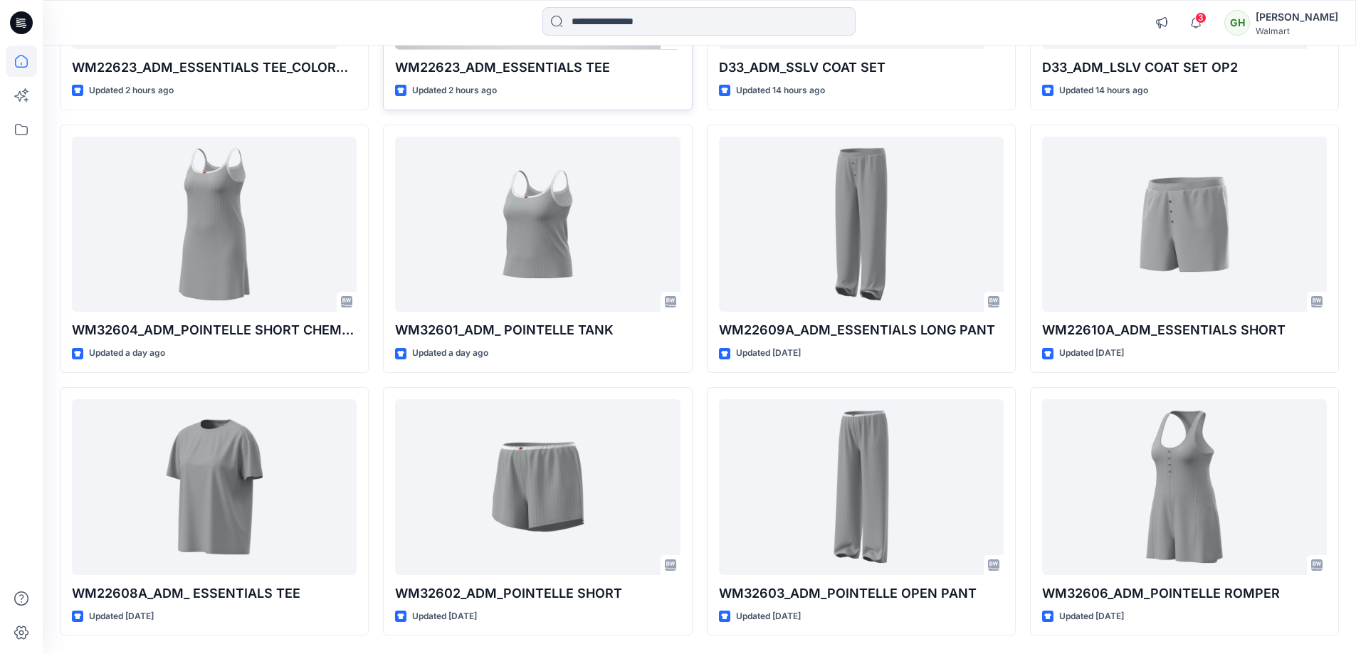
scroll to position [379, 0]
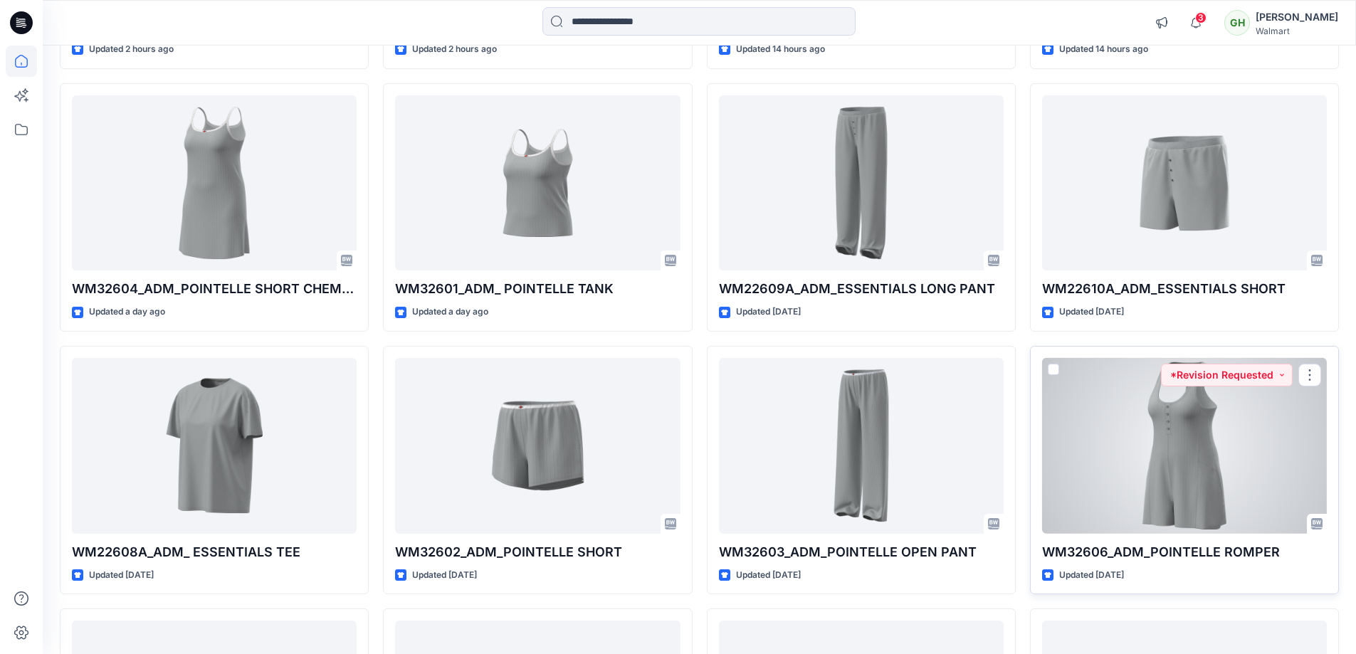
click at [1215, 452] on div at bounding box center [1184, 446] width 285 height 176
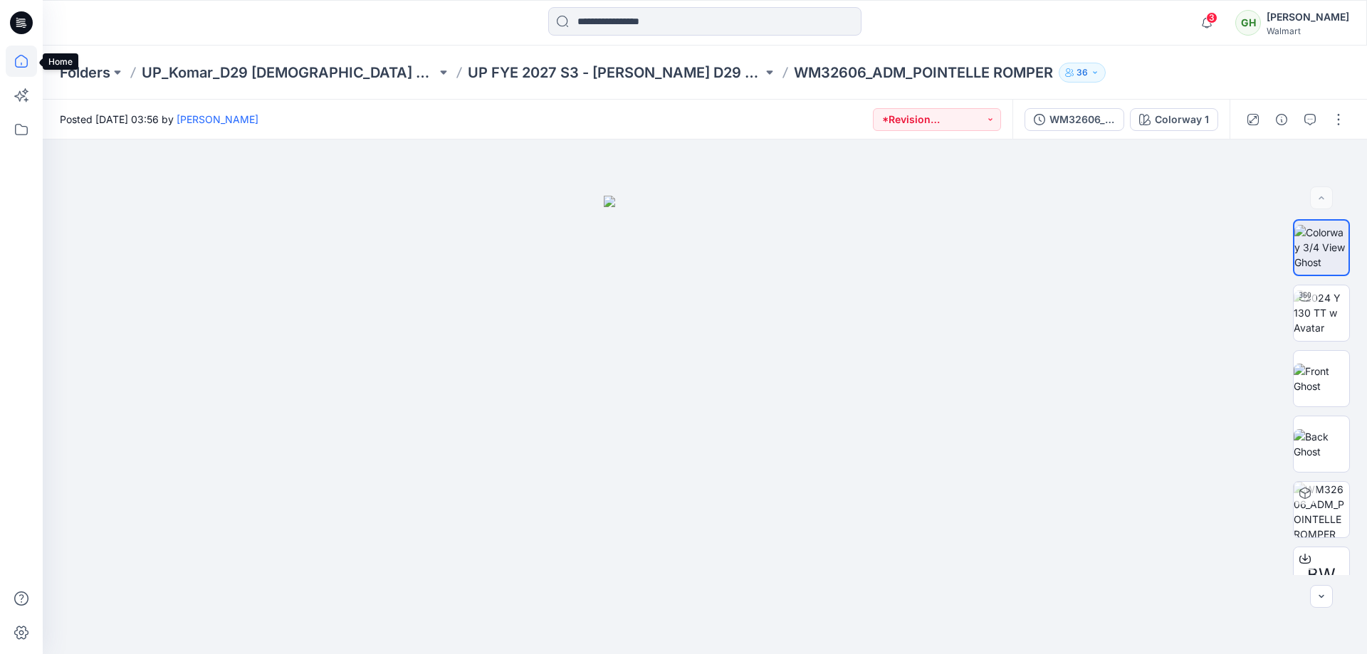
click at [16, 60] on icon at bounding box center [21, 61] width 13 height 13
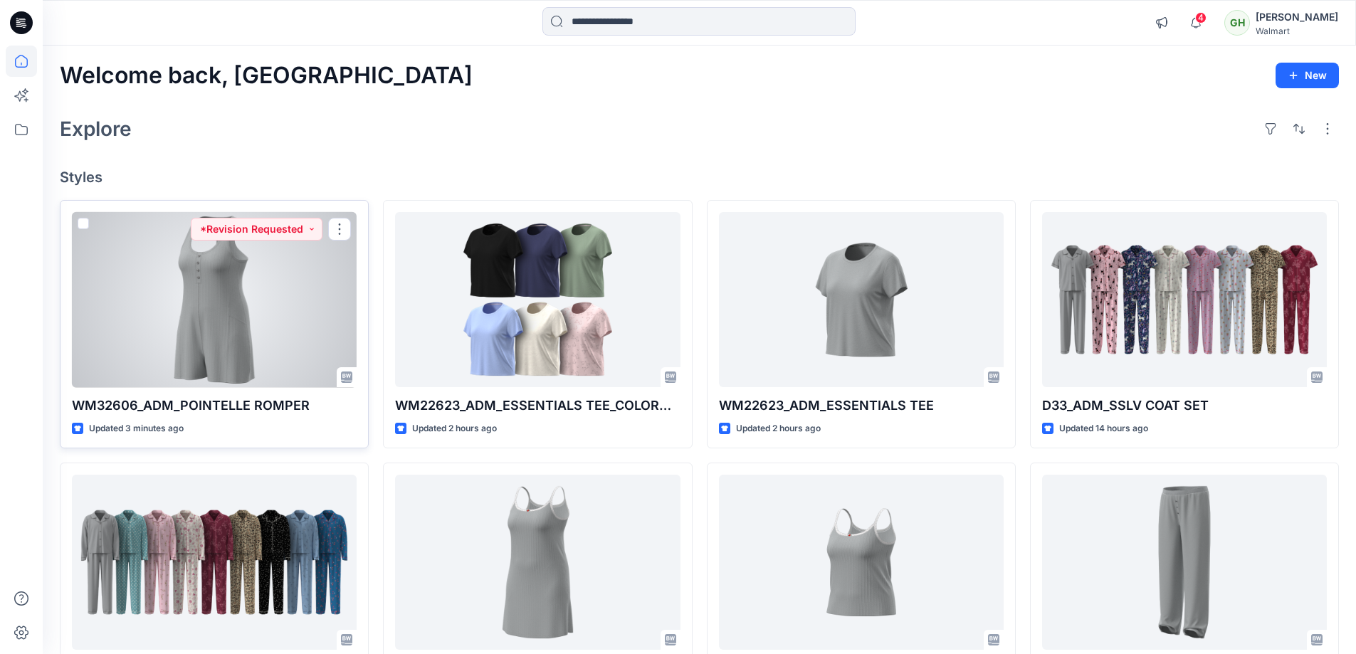
click at [231, 296] on div at bounding box center [214, 300] width 285 height 176
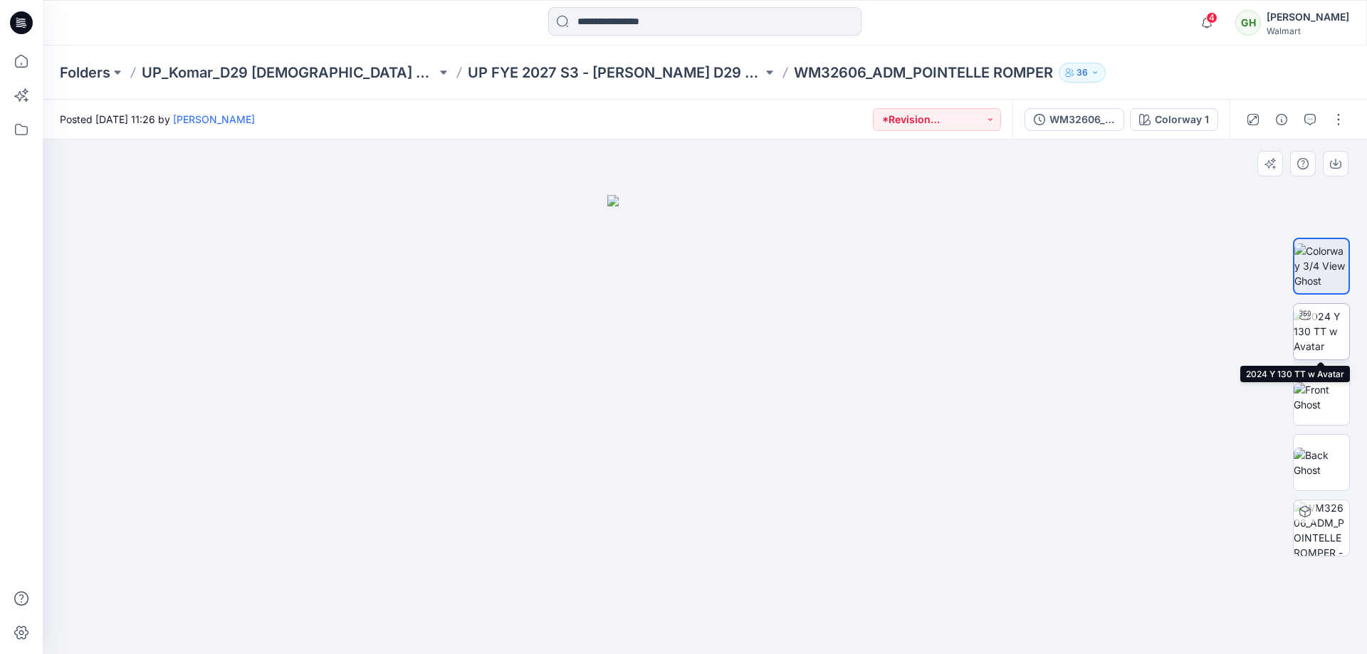
click at [1327, 338] on img at bounding box center [1322, 331] width 56 height 45
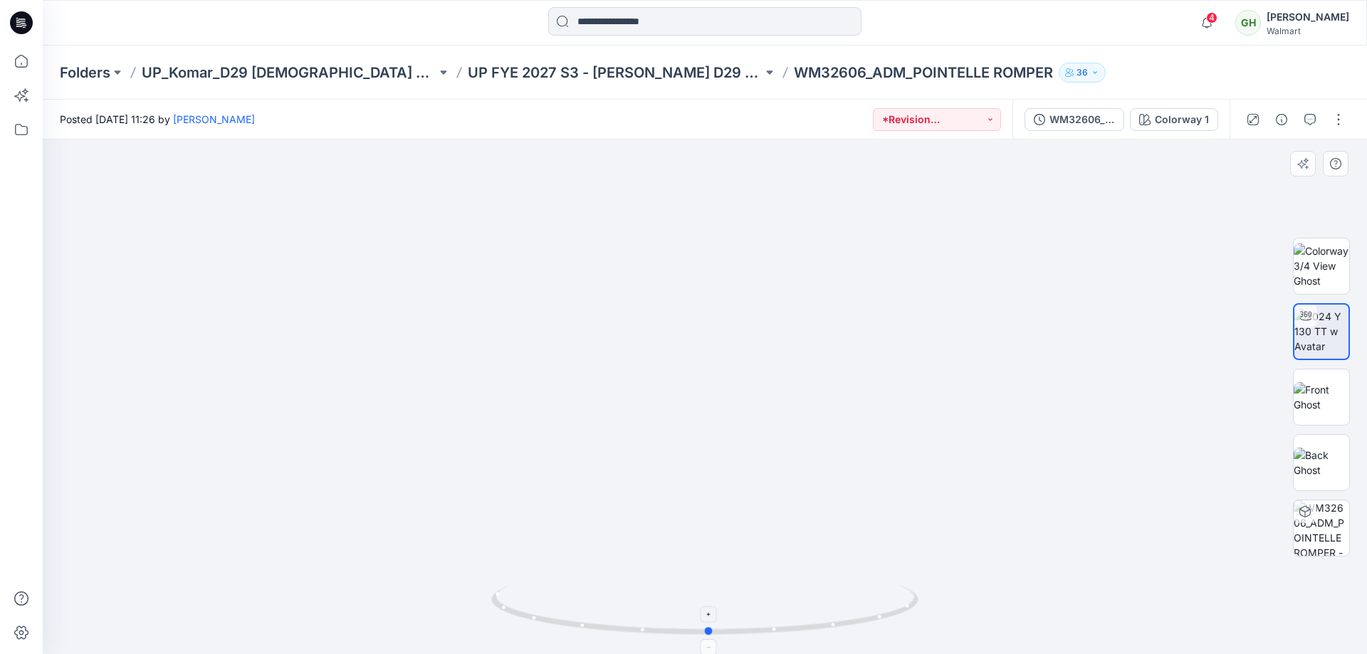
drag, startPoint x: 855, startPoint y: 617, endPoint x: 859, endPoint y: 624, distance: 7.7
click at [859, 624] on icon at bounding box center [706, 611] width 431 height 53
click at [26, 62] on icon at bounding box center [21, 61] width 31 height 31
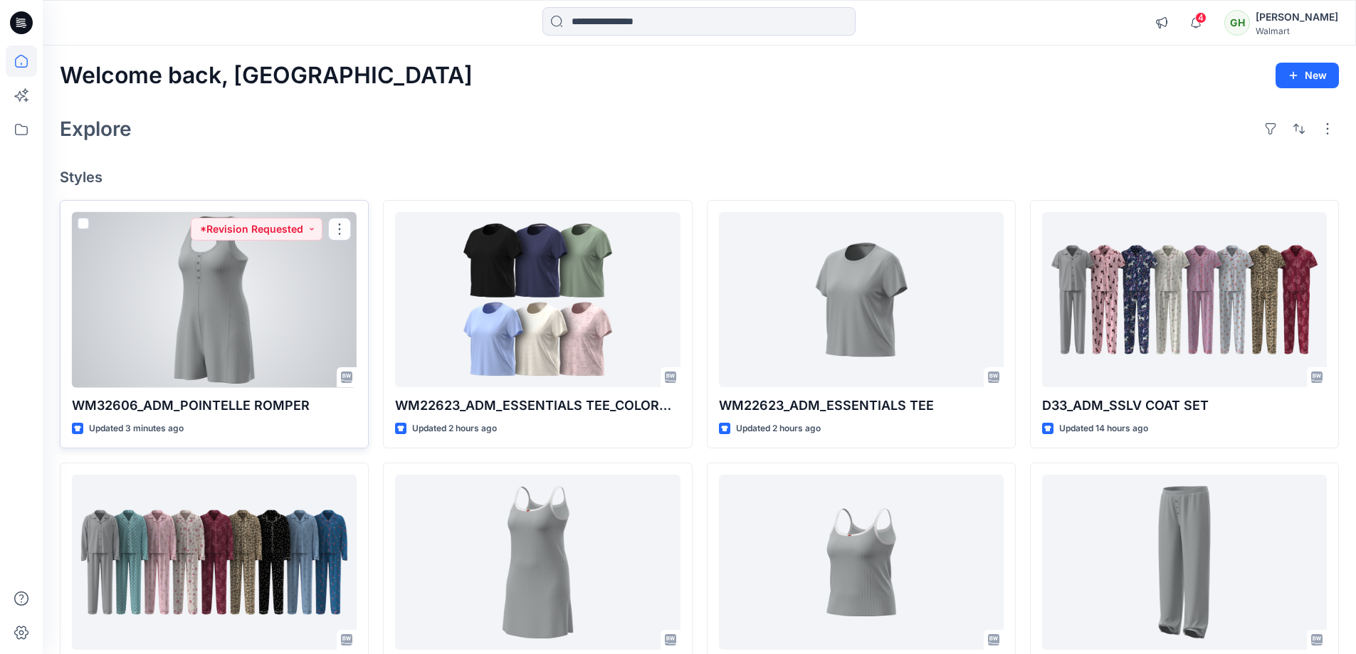
click at [208, 319] on div at bounding box center [214, 300] width 285 height 176
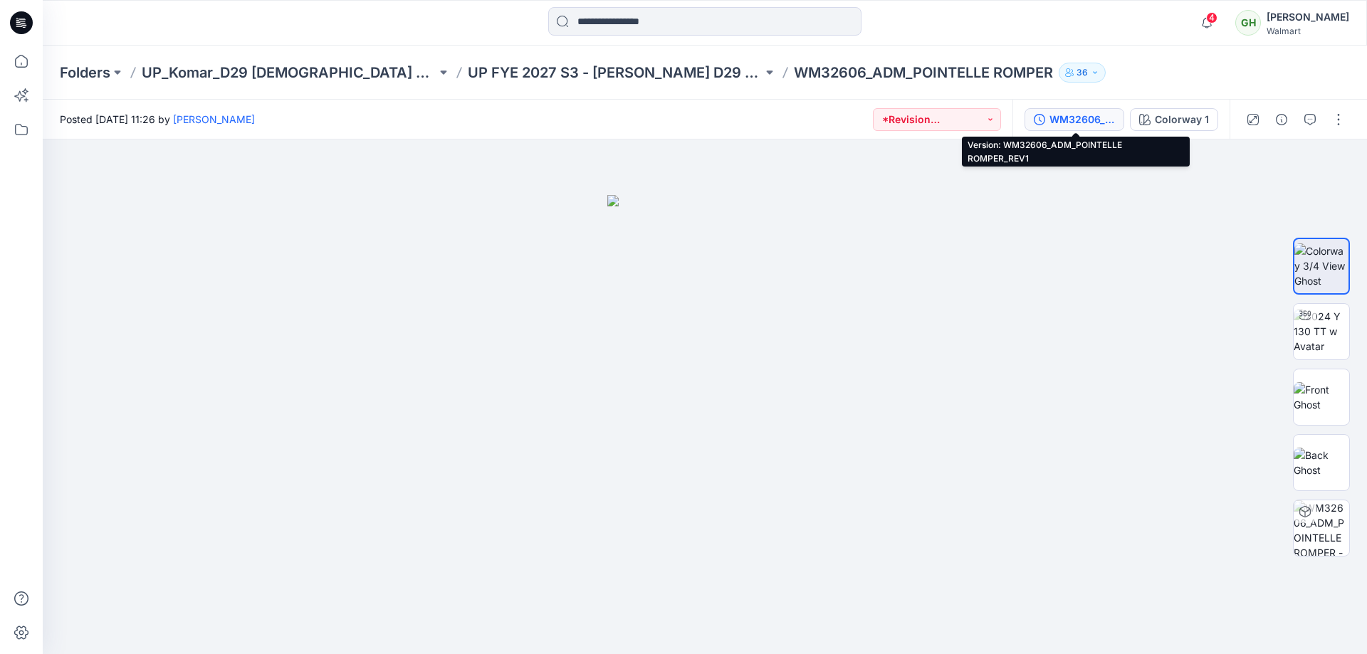
click at [1085, 117] on div "WM32606_ADM_POINTELLE ROMPER_REV1" at bounding box center [1081, 120] width 65 height 16
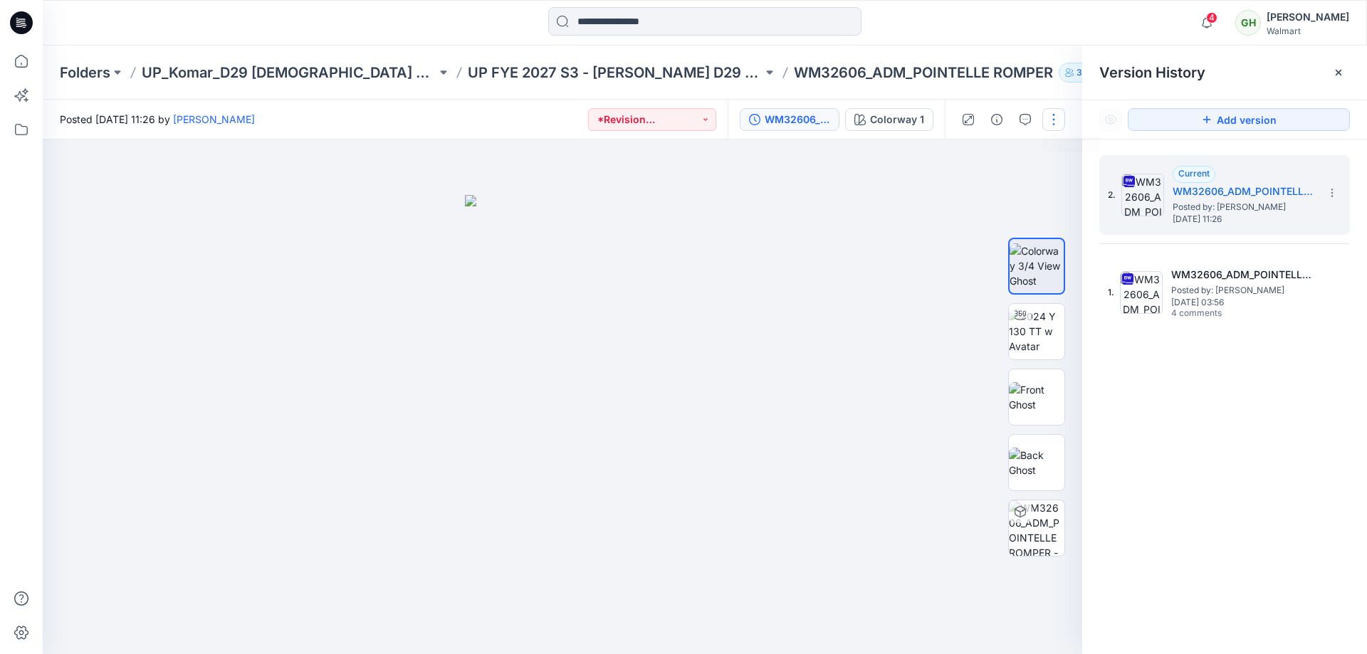
click at [1055, 117] on button "button" at bounding box center [1053, 119] width 23 height 23
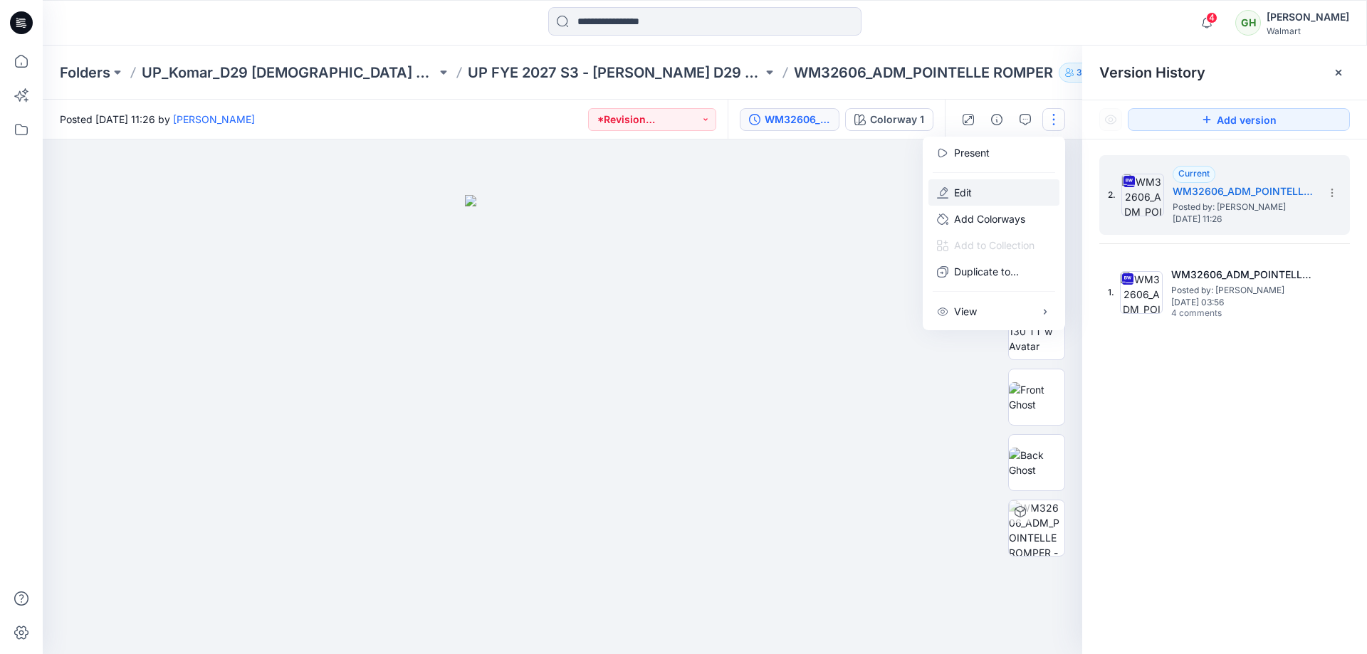
click at [975, 189] on button "Edit" at bounding box center [993, 192] width 131 height 26
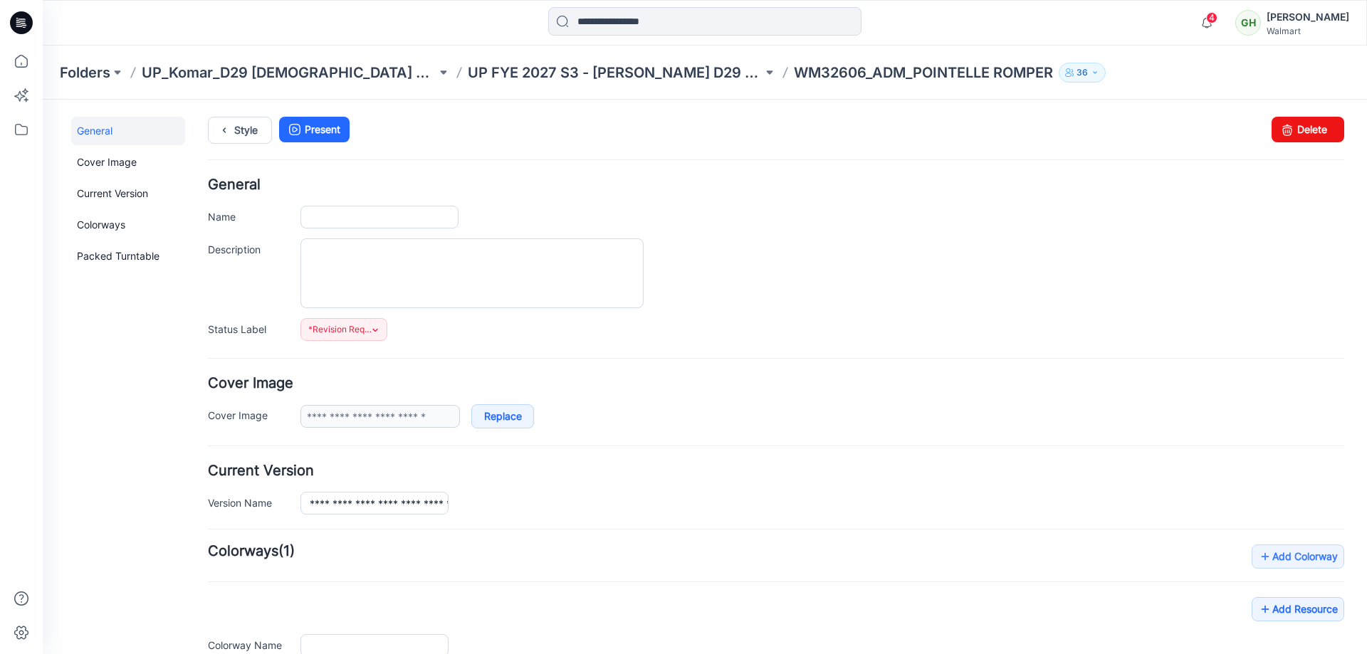
type input "**********"
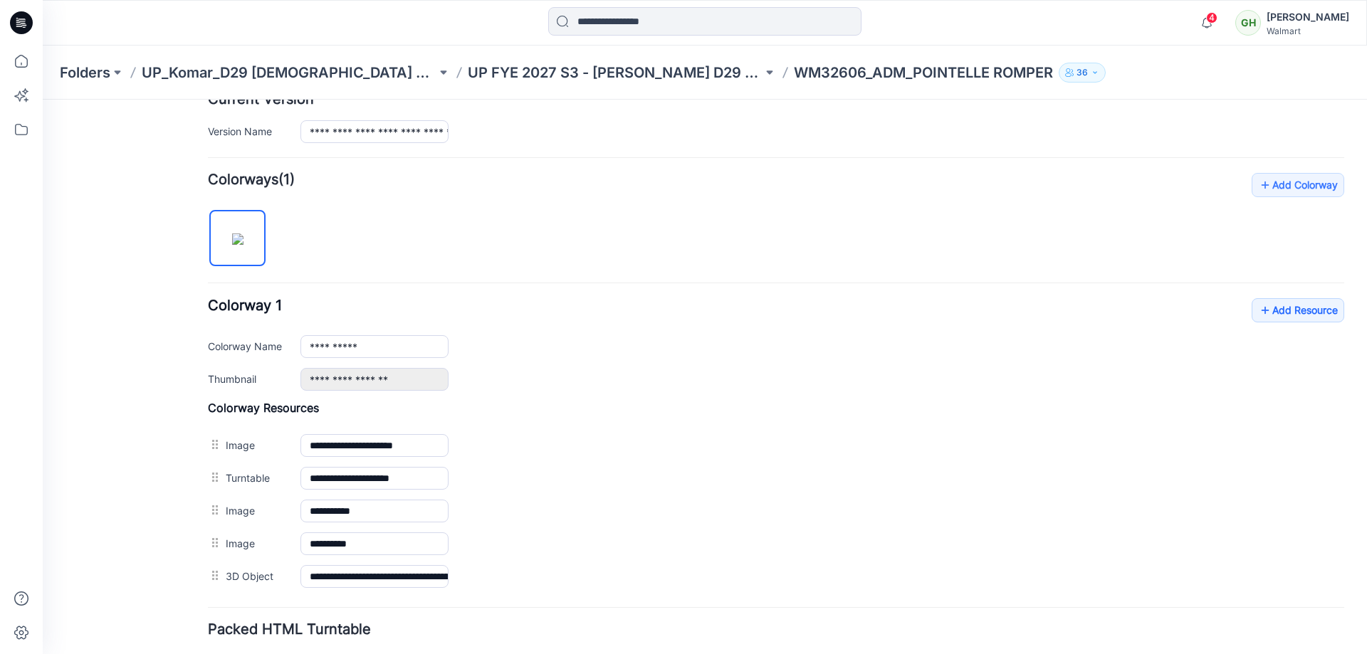
scroll to position [379, 0]
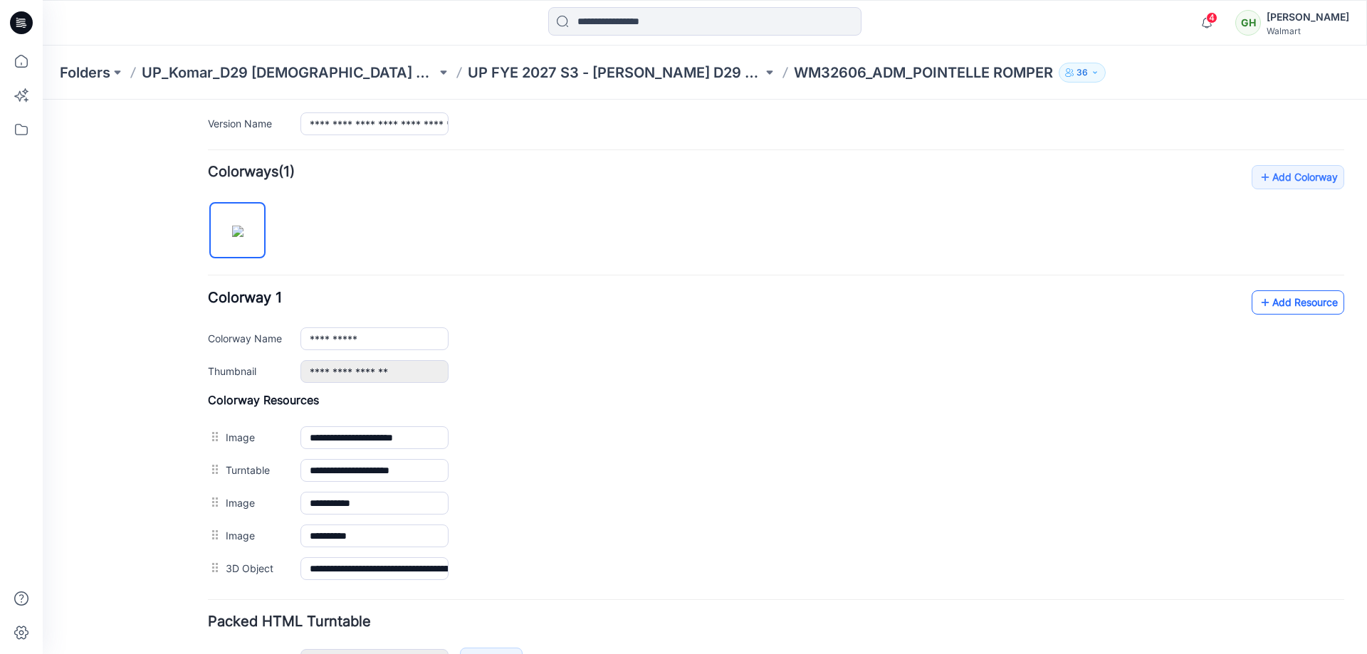
click at [1274, 300] on link "Add Resource" at bounding box center [1298, 302] width 93 height 24
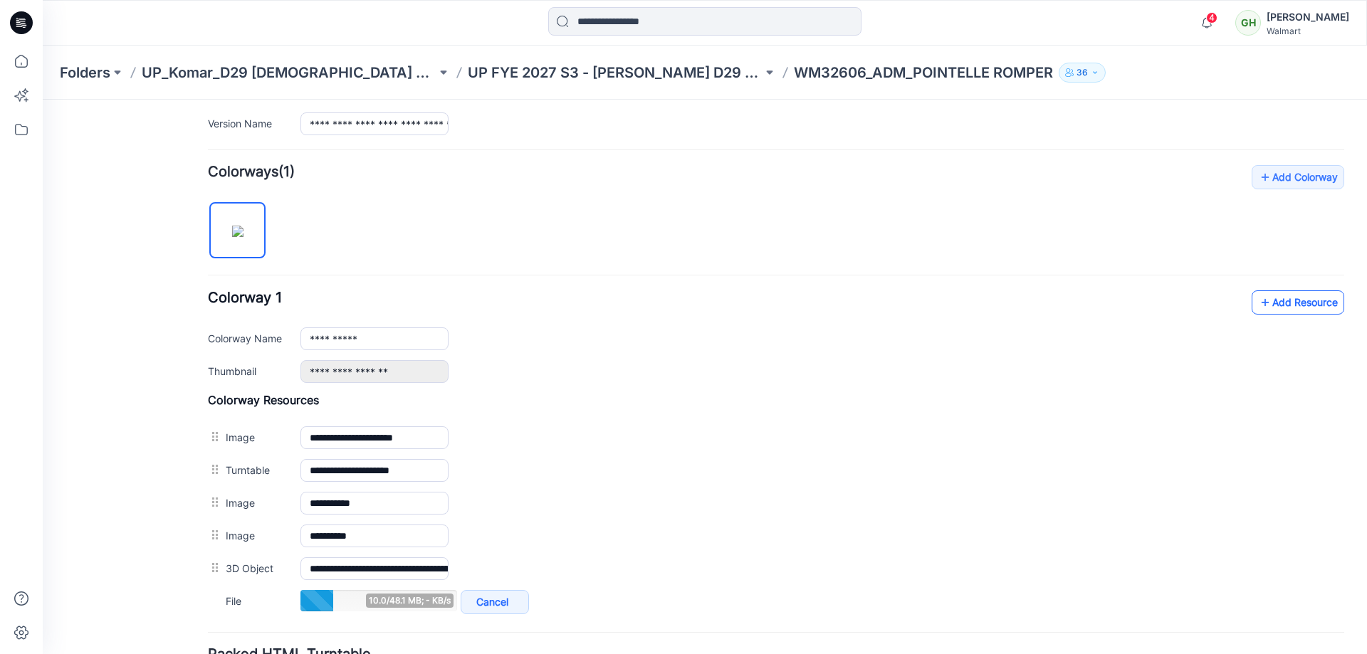
click at [1286, 303] on link "Add Resource" at bounding box center [1298, 302] width 93 height 24
click at [1276, 307] on link "Add Resource" at bounding box center [1298, 302] width 93 height 24
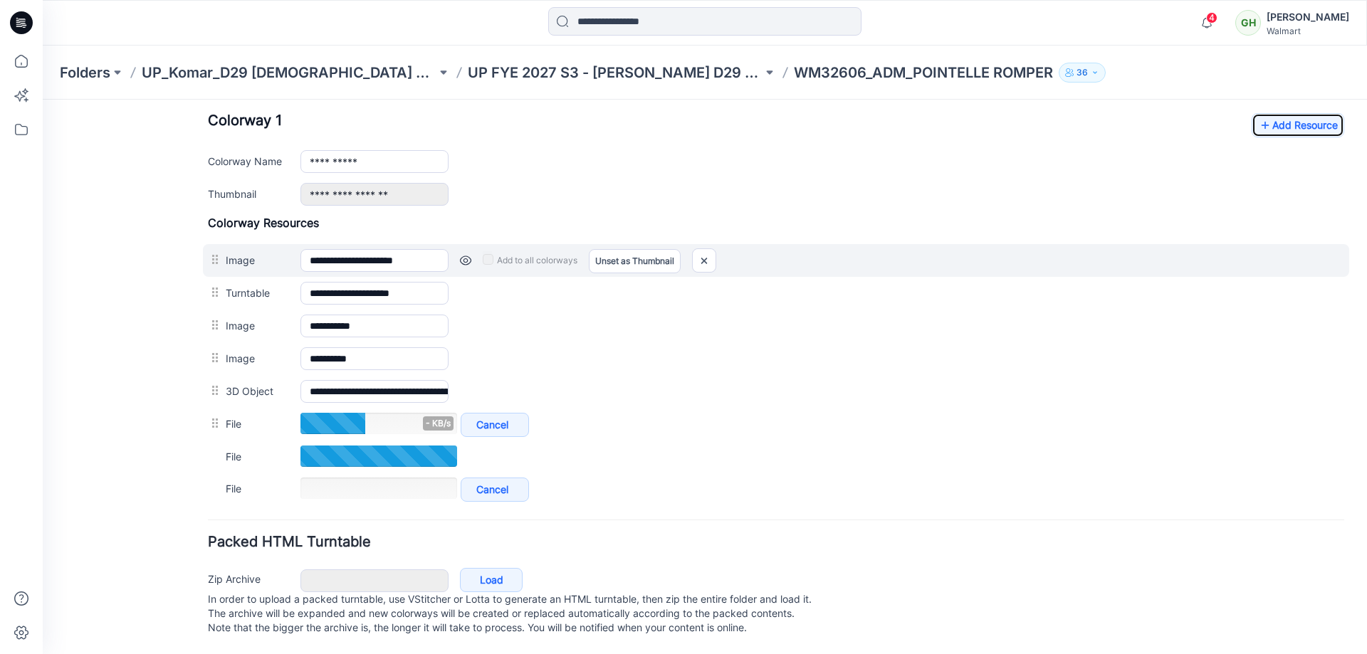
scroll to position [570, 0]
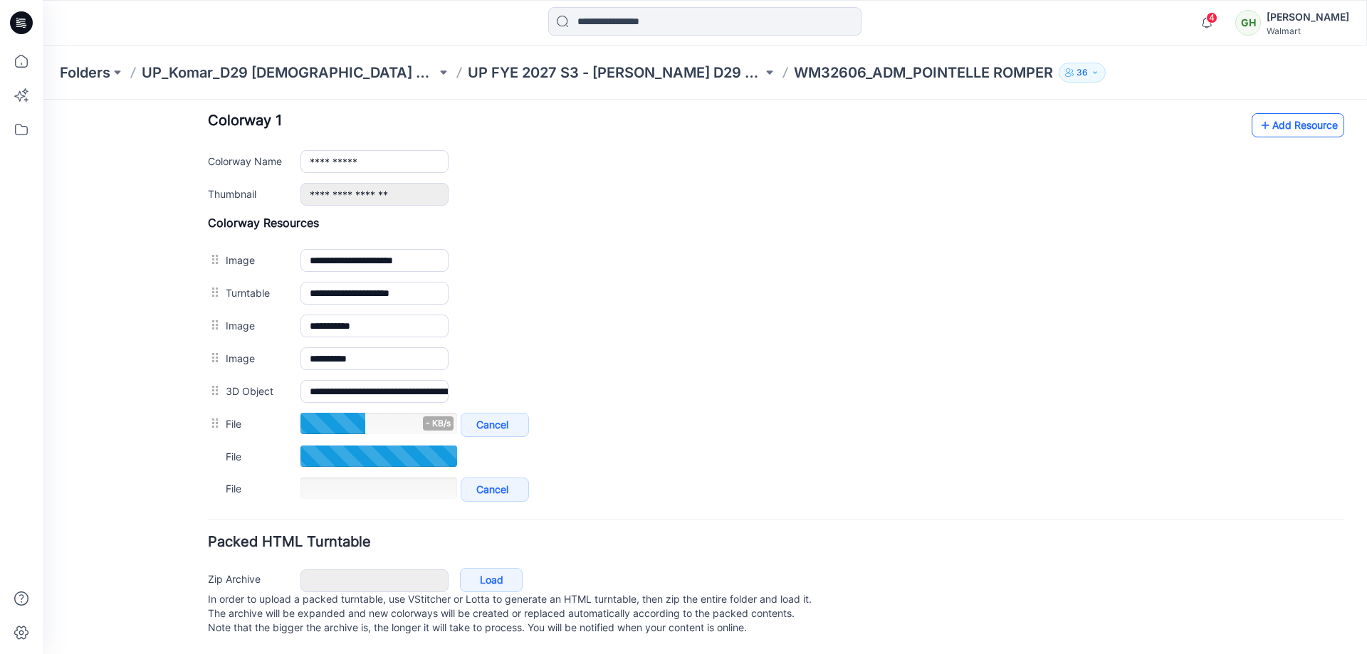
click at [1278, 113] on link "Add Resource" at bounding box center [1298, 125] width 93 height 24
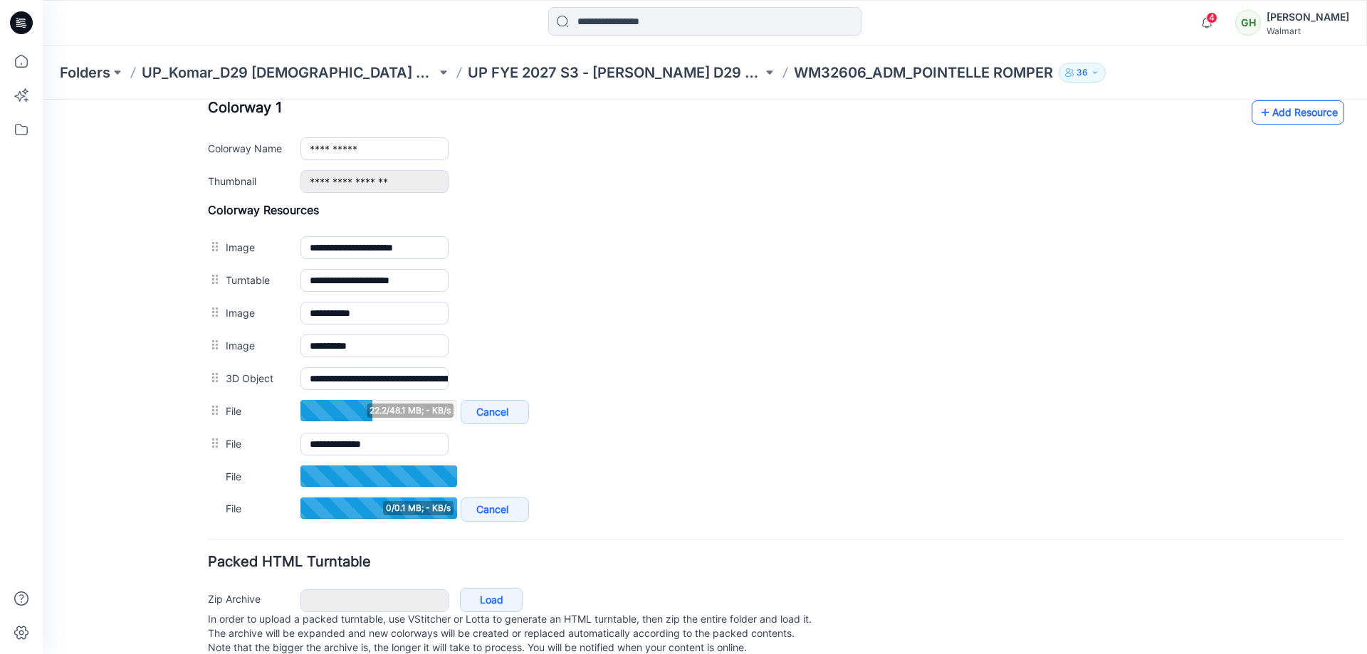
click at [1275, 110] on link "Add Resource" at bounding box center [1298, 112] width 93 height 24
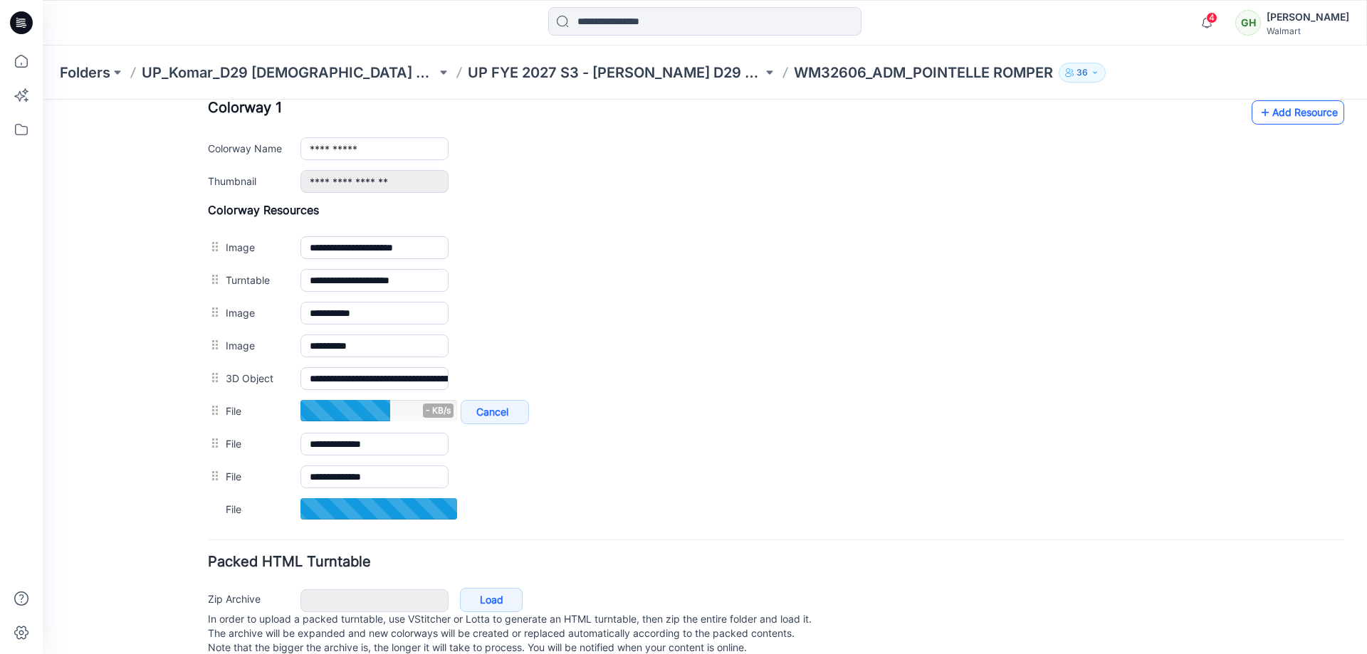
click at [1285, 113] on link "Add Resource" at bounding box center [1298, 112] width 93 height 24
click at [1307, 110] on link "Add Resource" at bounding box center [1298, 112] width 93 height 24
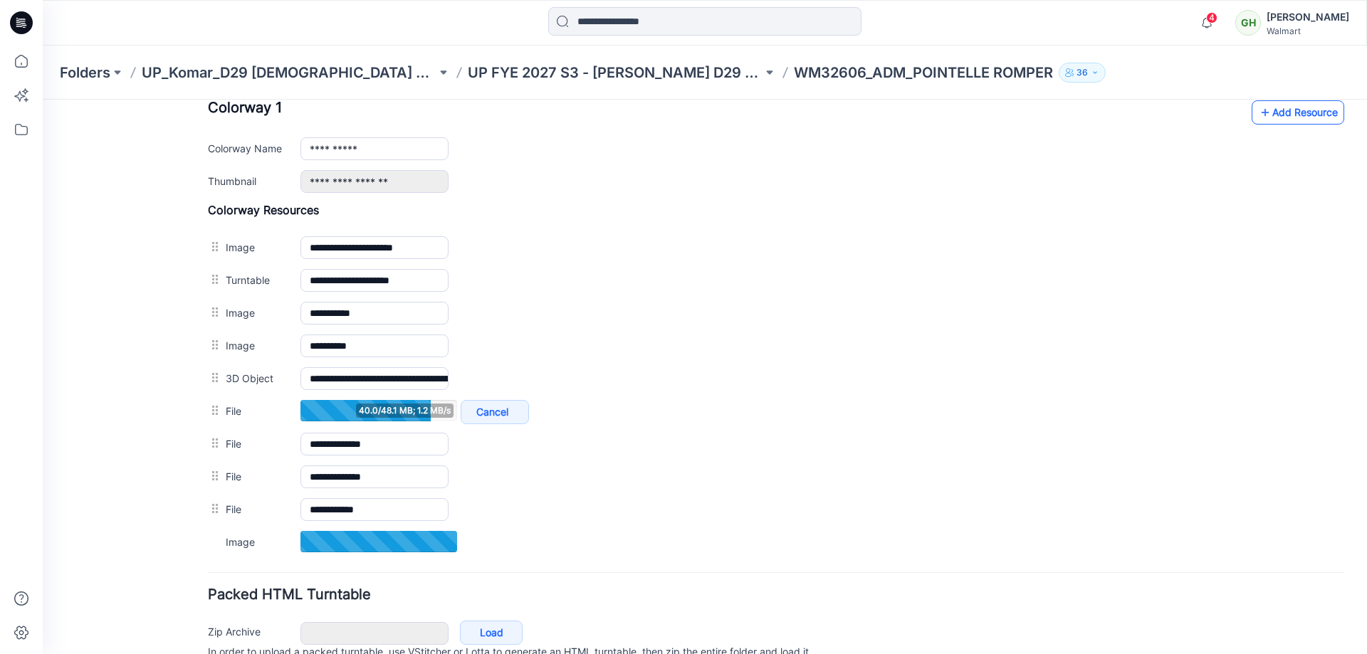
click at [1284, 116] on link "Add Resource" at bounding box center [1298, 112] width 93 height 24
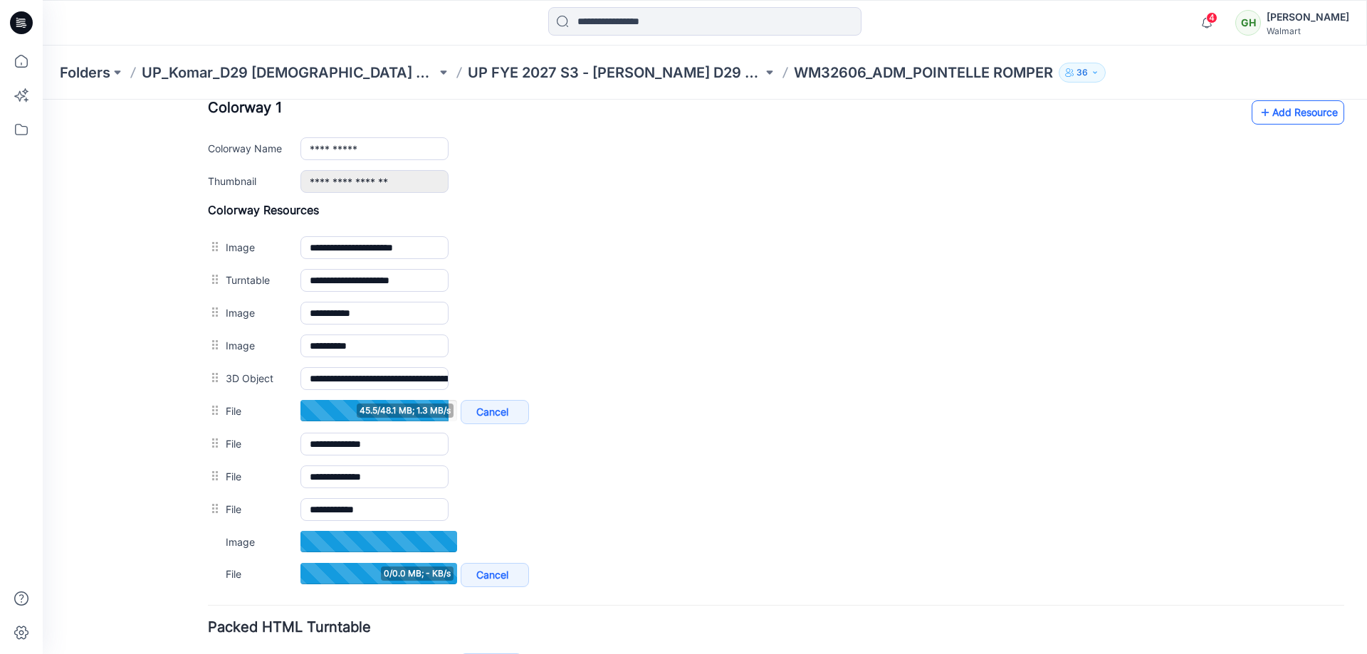
click at [1306, 112] on link "Add Resource" at bounding box center [1298, 112] width 93 height 24
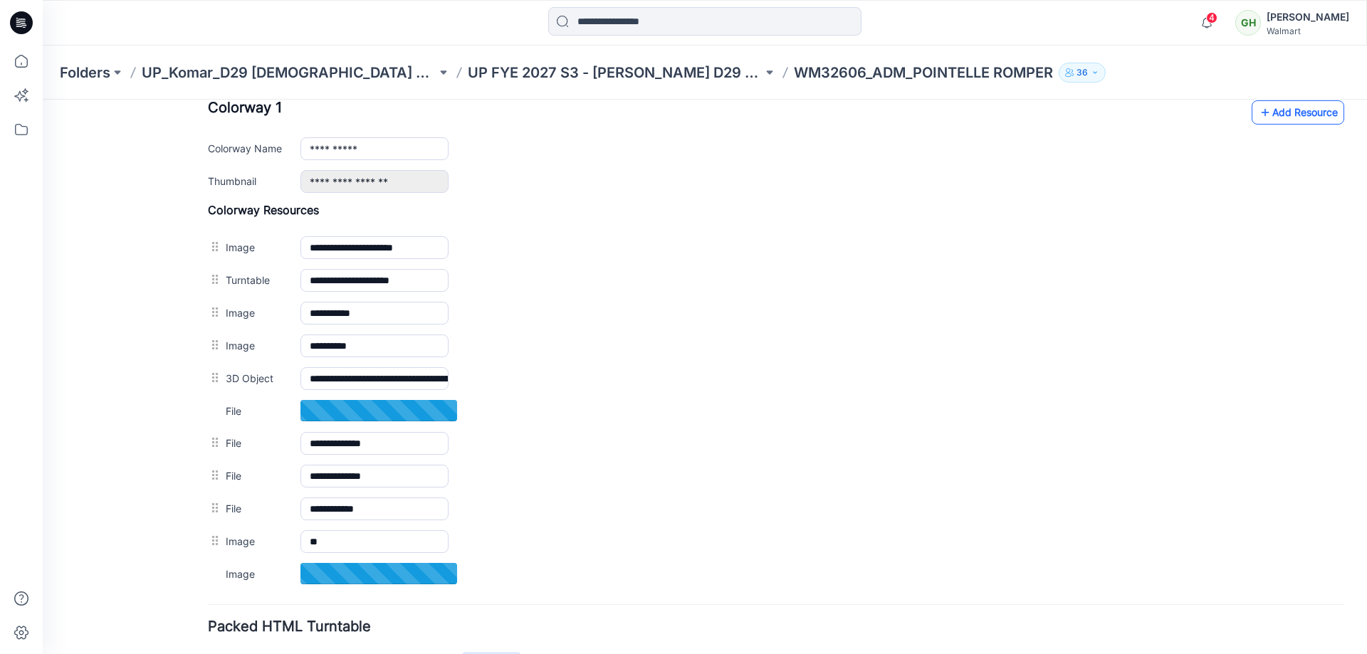
click at [1313, 117] on link "Add Resource" at bounding box center [1298, 112] width 93 height 24
click at [1283, 112] on link "Add Resource" at bounding box center [1298, 112] width 93 height 24
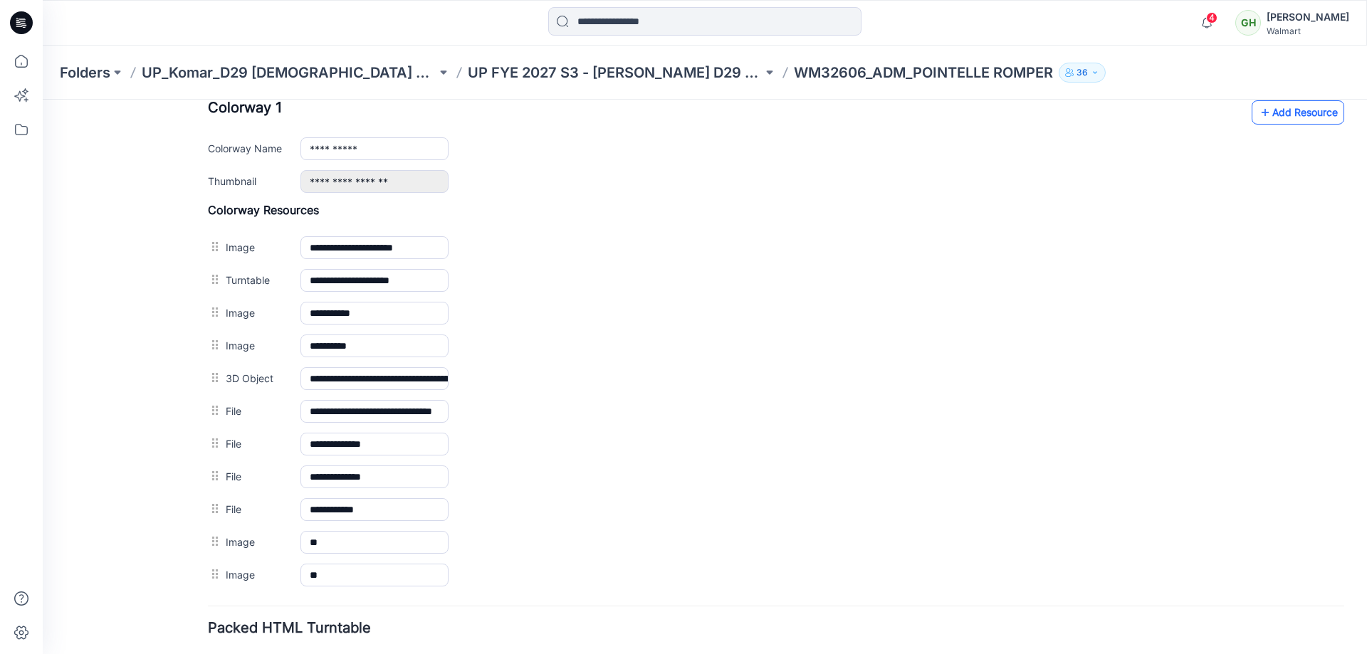
click at [1270, 112] on link "Add Resource" at bounding box center [1298, 112] width 93 height 24
click at [1272, 108] on link "Add Resource" at bounding box center [1298, 112] width 93 height 24
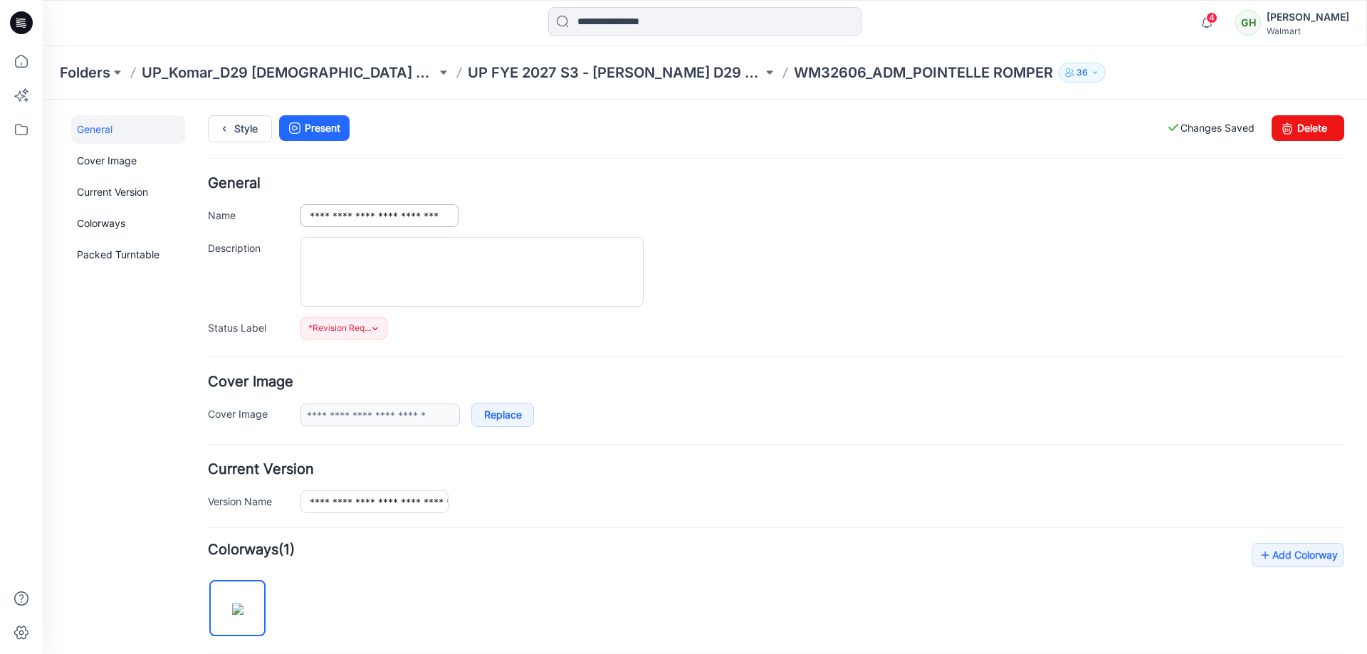
scroll to position [0, 0]
click at [350, 332] on span "*Revision Requested" at bounding box center [340, 329] width 64 height 14
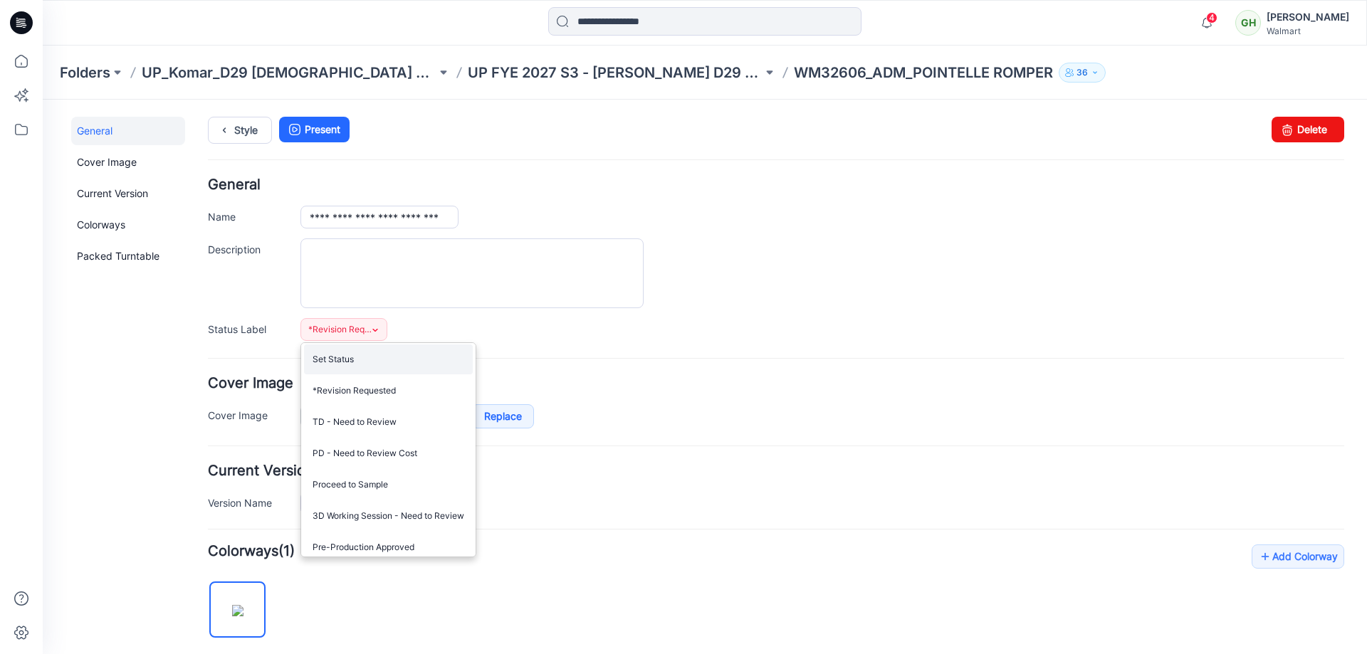
click at [343, 360] on link "Set Status" at bounding box center [388, 360] width 169 height 30
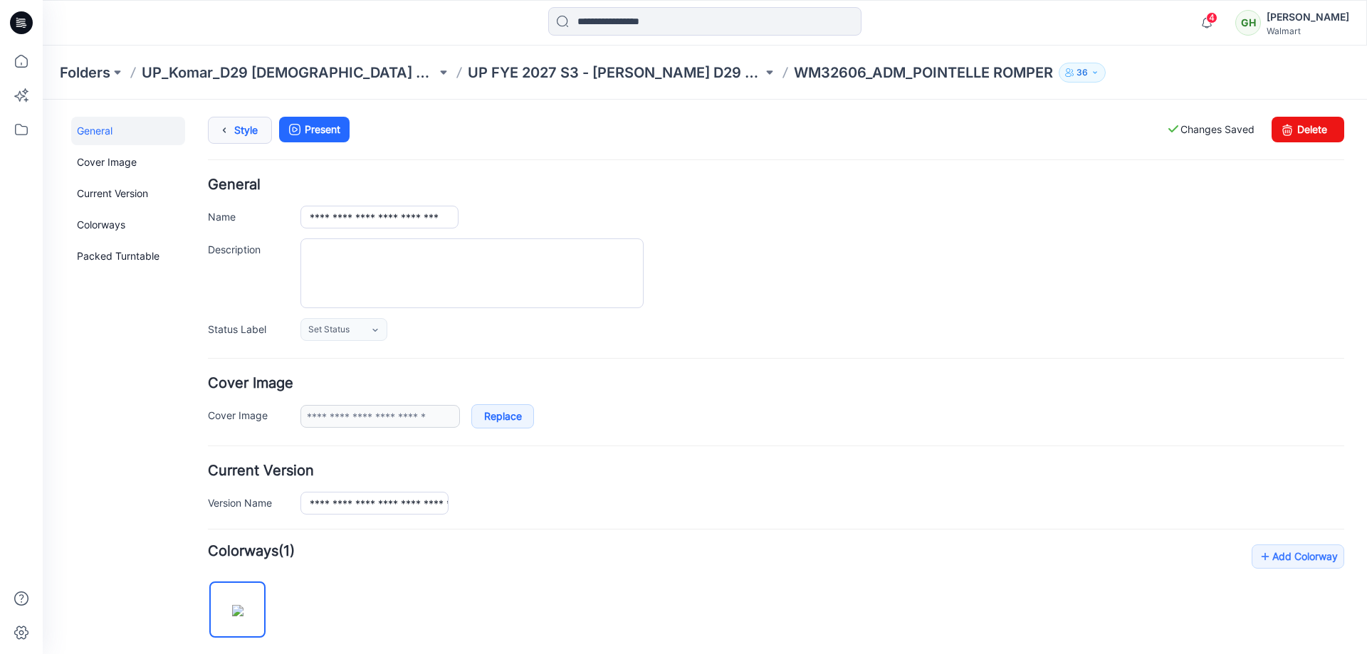
click at [230, 132] on icon at bounding box center [224, 130] width 20 height 26
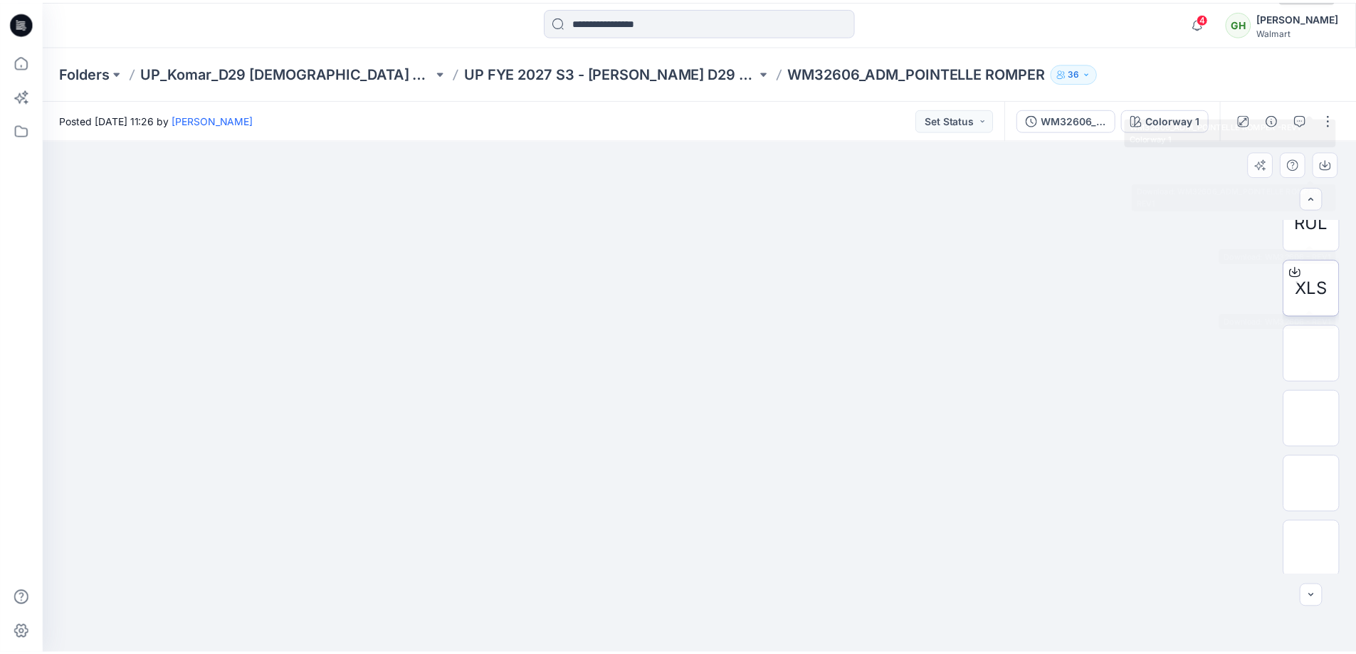
scroll to position [487, 0]
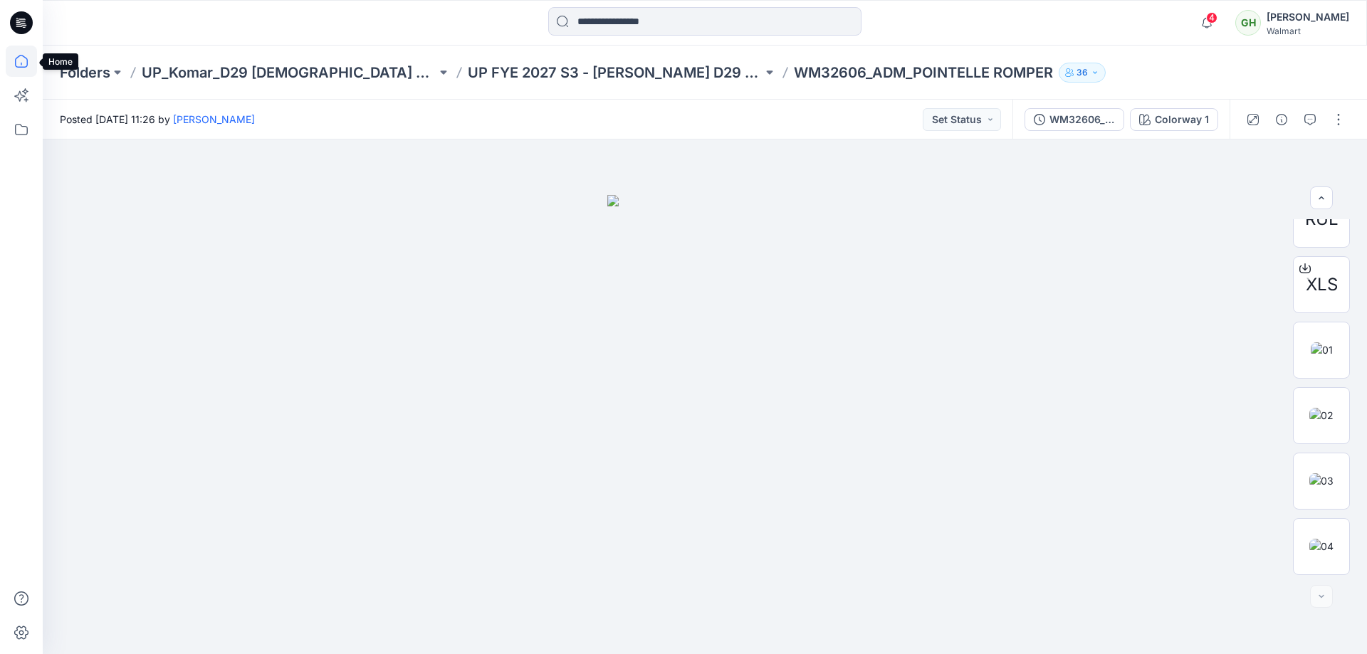
click at [28, 61] on icon at bounding box center [21, 61] width 13 height 13
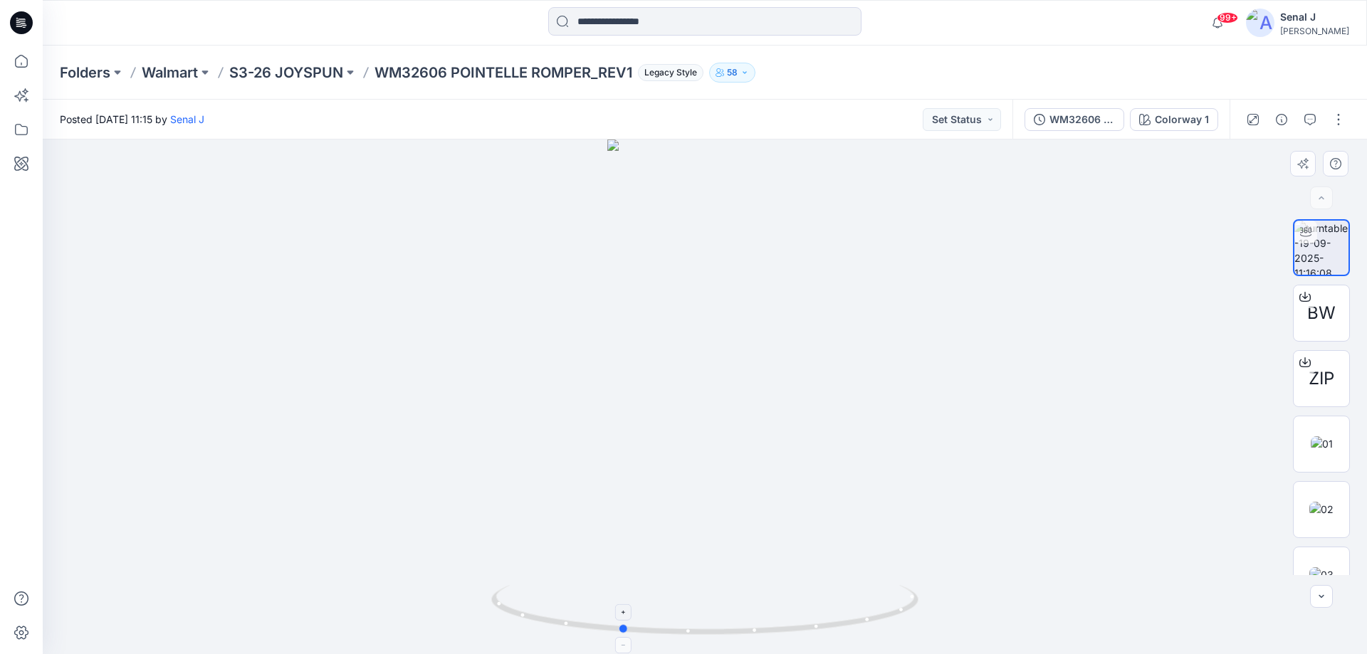
drag, startPoint x: 796, startPoint y: 632, endPoint x: 712, endPoint y: 624, distance: 84.4
click at [712, 624] on icon at bounding box center [706, 611] width 431 height 53
drag, startPoint x: 839, startPoint y: 626, endPoint x: 916, endPoint y: 606, distance: 79.6
click at [916, 606] on icon at bounding box center [706, 611] width 431 height 53
click at [20, 65] on icon at bounding box center [21, 61] width 31 height 31
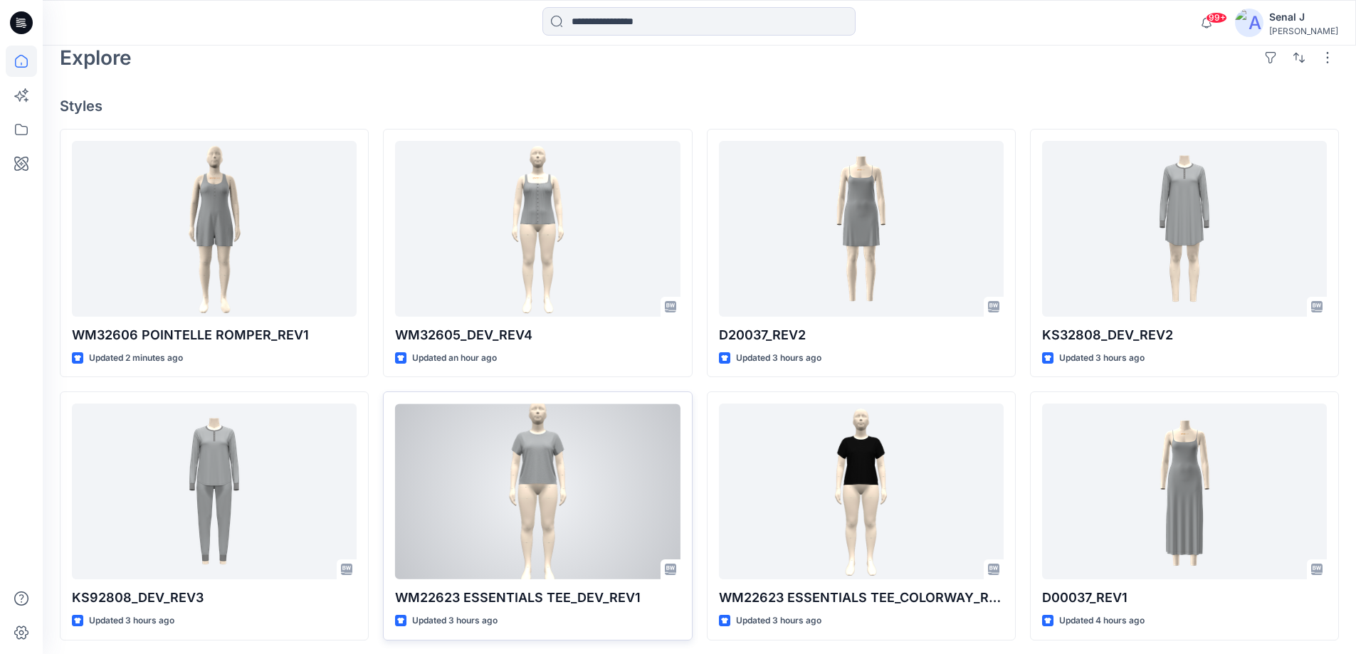
scroll to position [285, 0]
